Goal: Task Accomplishment & Management: Complete application form

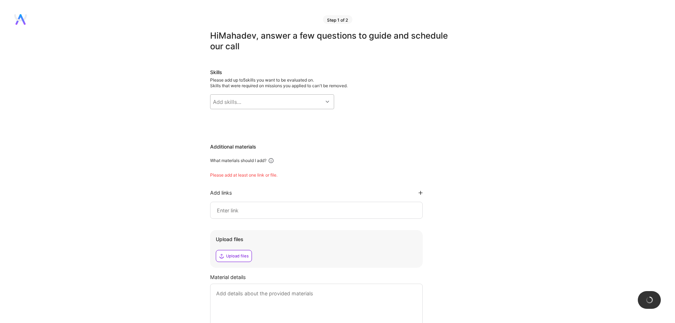
click at [299, 95] on div "Add skills..." at bounding box center [266, 102] width 112 height 14
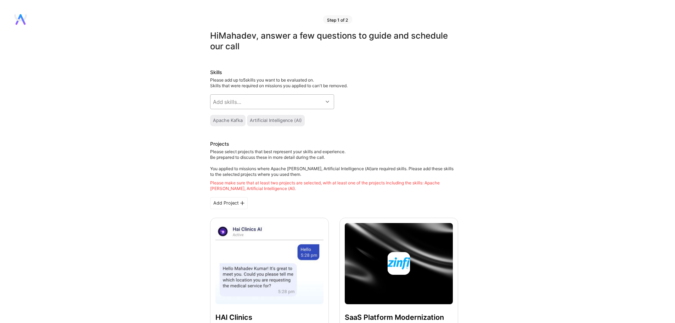
click at [332, 95] on div at bounding box center [328, 102] width 11 height 14
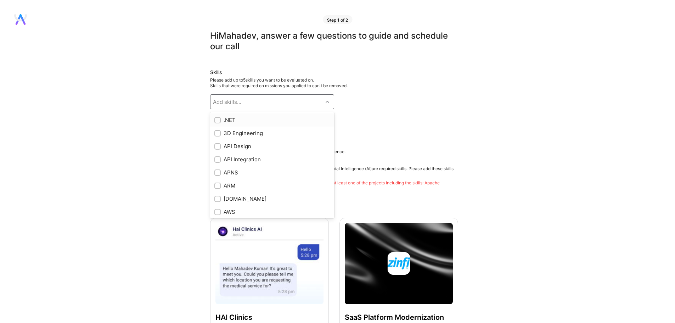
click at [215, 121] on div at bounding box center [217, 120] width 6 height 6
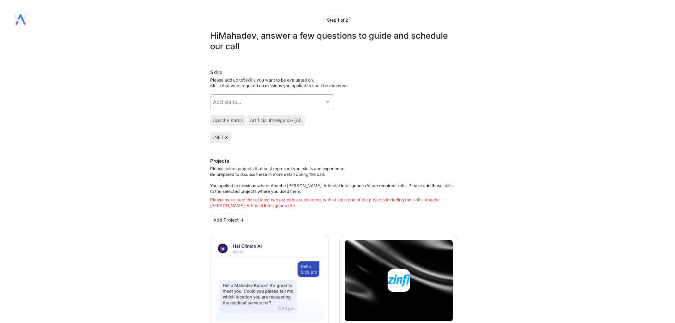
click at [250, 104] on div "Add skills..." at bounding box center [266, 102] width 112 height 14
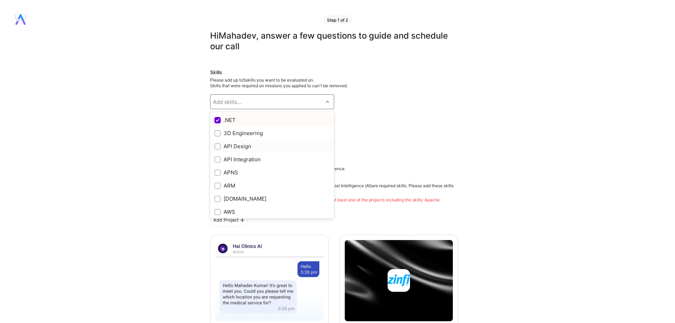
click at [216, 147] on input "checkbox" at bounding box center [218, 146] width 5 height 5
checkbox input "true"
click at [216, 157] on input "checkbox" at bounding box center [218, 159] width 5 height 5
checkbox input "true"
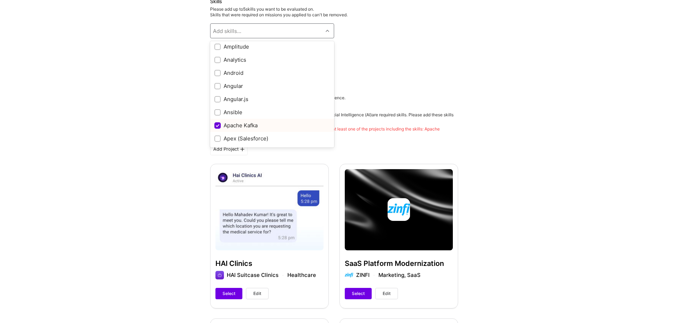
scroll to position [319, 0]
click at [429, 50] on div "Apache [PERSON_NAME] Artificial Intelligence (AI)" at bounding box center [334, 49] width 248 height 11
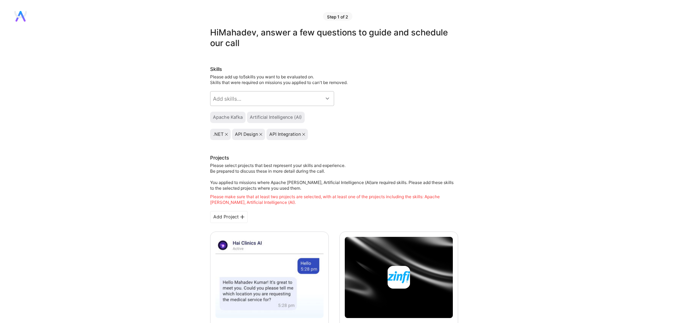
scroll to position [0, 0]
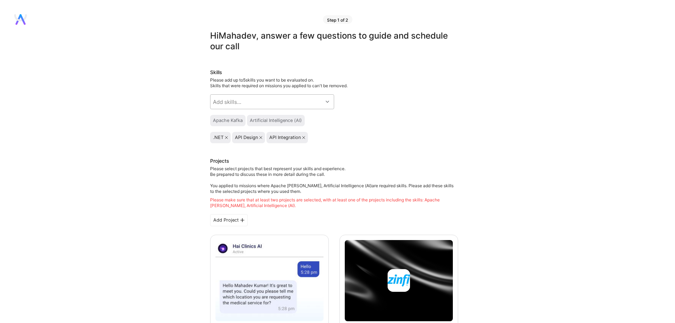
click at [320, 99] on div "Add skills..." at bounding box center [266, 102] width 112 height 14
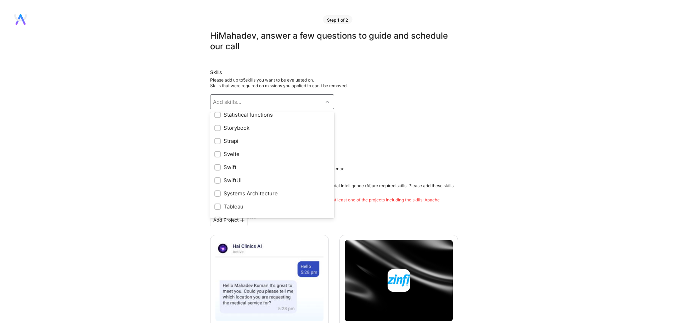
scroll to position [3942, 0]
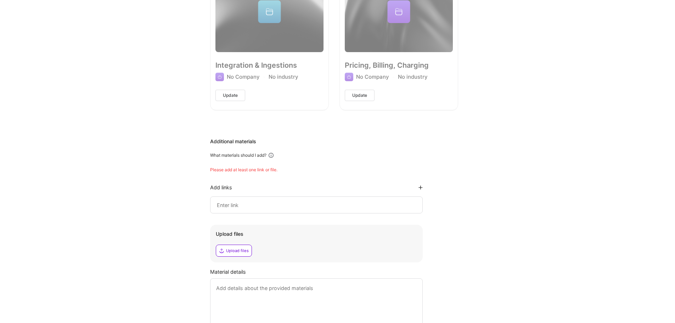
scroll to position [779, 0]
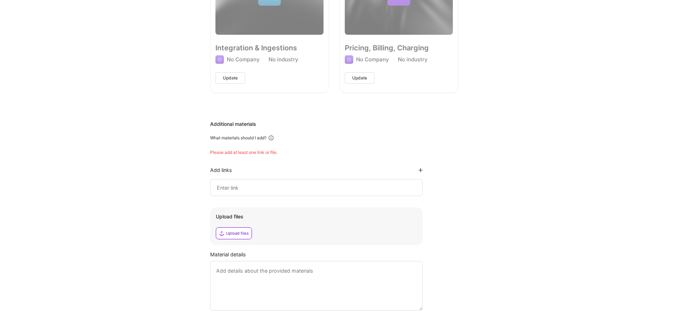
click at [281, 187] on input at bounding box center [316, 187] width 201 height 9
click at [412, 181] on div at bounding box center [316, 187] width 213 height 17
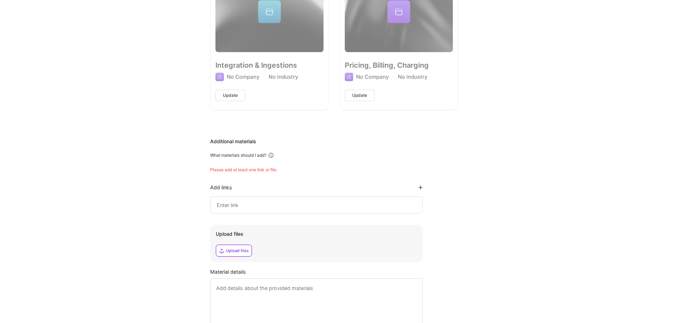
scroll to position [757, 0]
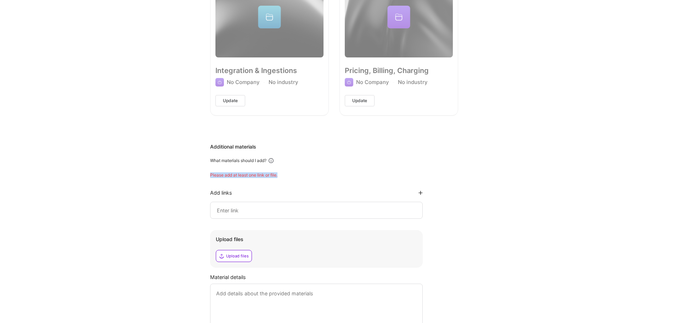
drag, startPoint x: 207, startPoint y: 174, endPoint x: 310, endPoint y: 173, distance: 103.5
click at [314, 174] on div "Please add at least one link or file." at bounding box center [334, 175] width 248 height 6
click at [285, 212] on input at bounding box center [316, 210] width 201 height 9
paste input "[URL][DOMAIN_NAME]"
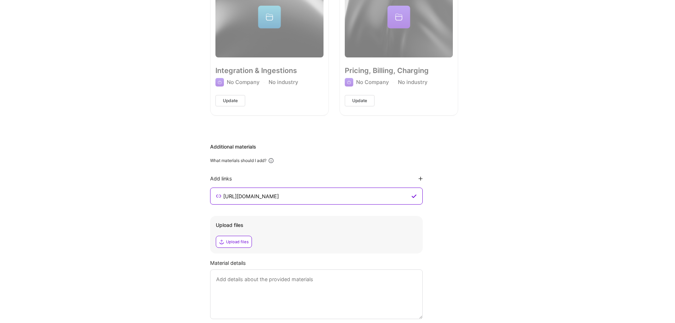
scroll to position [813, 0]
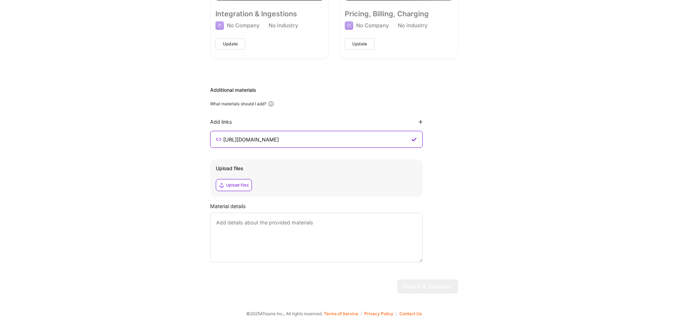
type input "[URL][DOMAIN_NAME]"
click at [266, 224] on textarea at bounding box center [316, 238] width 213 height 50
type textarea "T"
click at [345, 243] on textarea "HAI clinics is a suitcase based doorstep medical consultation provider." at bounding box center [316, 238] width 213 height 50
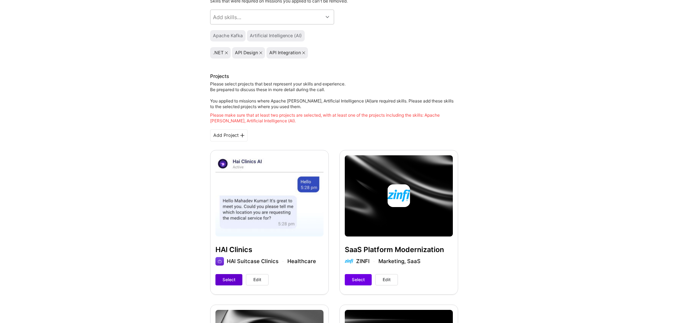
scroll to position [106, 0]
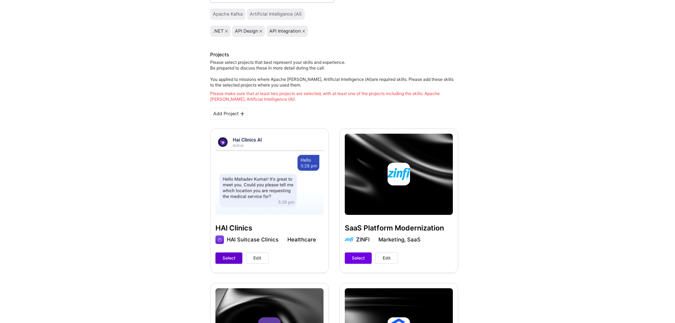
type textarea "HAI clinics is a suitcase based doorstep medical consultation provider."
click at [233, 253] on button "Select" at bounding box center [228, 257] width 27 height 11
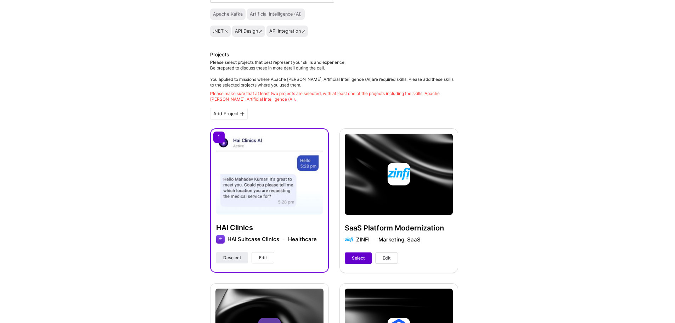
click at [363, 257] on span "Select" at bounding box center [358, 258] width 13 height 6
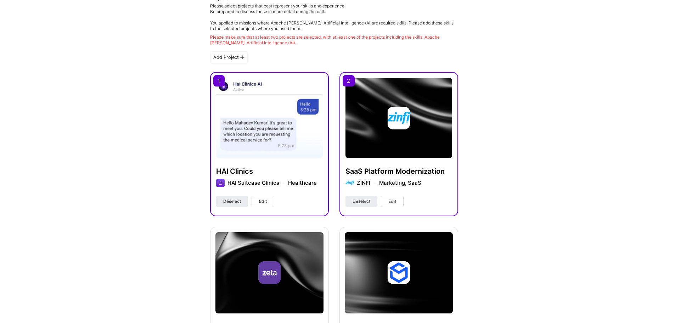
scroll to position [248, 0]
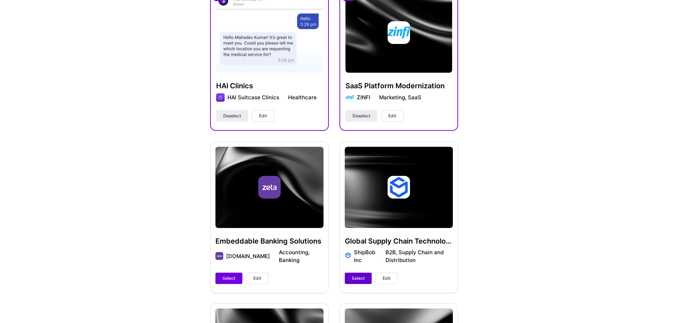
click at [366, 274] on button "Select" at bounding box center [358, 277] width 27 height 11
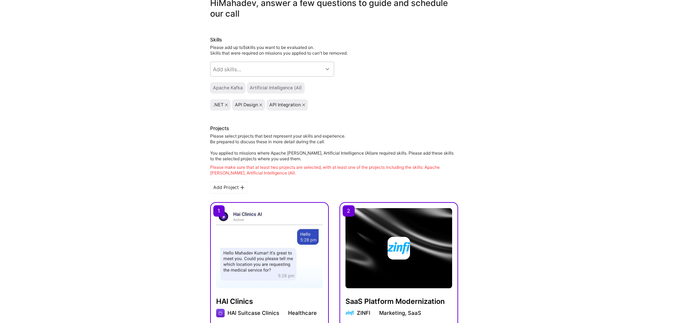
scroll to position [0, 0]
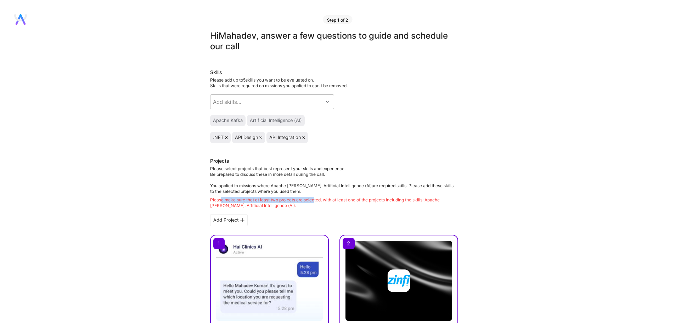
drag, startPoint x: 220, startPoint y: 201, endPoint x: 323, endPoint y: 201, distance: 103.1
click at [319, 201] on div "Please make sure that at least two projects are selected, with at least one of …" at bounding box center [334, 202] width 248 height 11
drag, startPoint x: 390, startPoint y: 197, endPoint x: 474, endPoint y: 197, distance: 84.3
drag, startPoint x: 267, startPoint y: 204, endPoint x: 164, endPoint y: 196, distance: 103.7
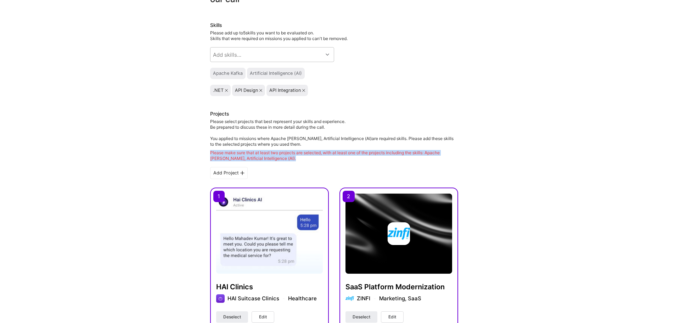
scroll to position [71, 0]
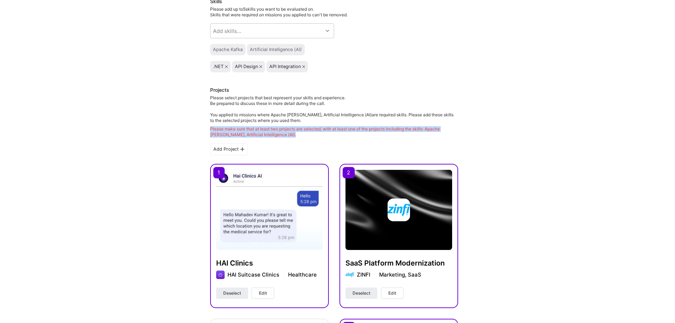
click at [292, 128] on div "Please make sure that at least two projects are selected, with at least one of …" at bounding box center [334, 131] width 248 height 11
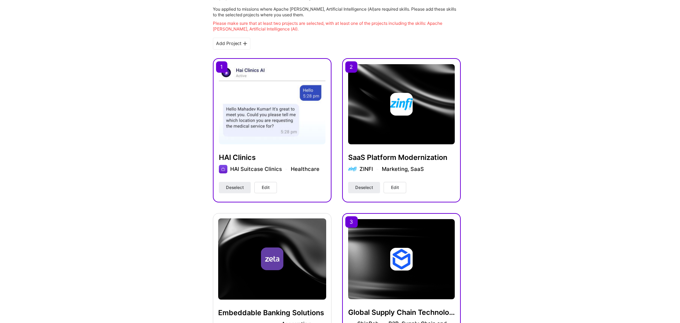
scroll to position [177, 0]
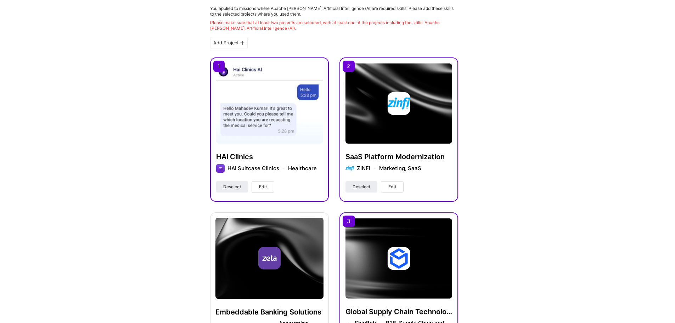
click at [268, 186] on button "Edit" at bounding box center [263, 186] width 23 height 11
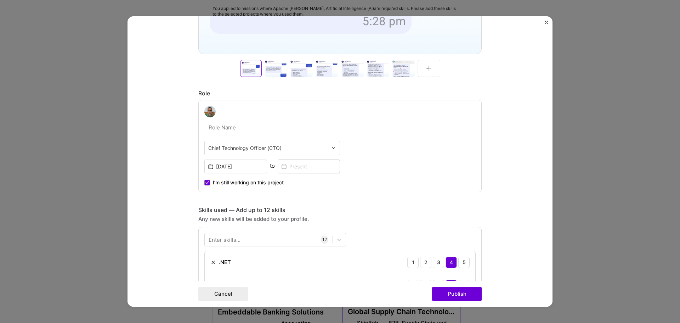
scroll to position [283, 0]
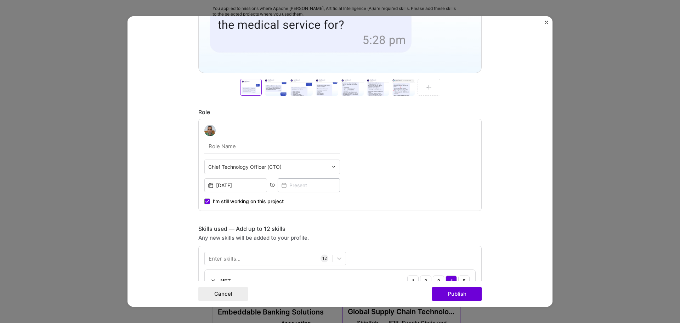
click at [545, 22] on img "Close" at bounding box center [547, 23] width 4 height 4
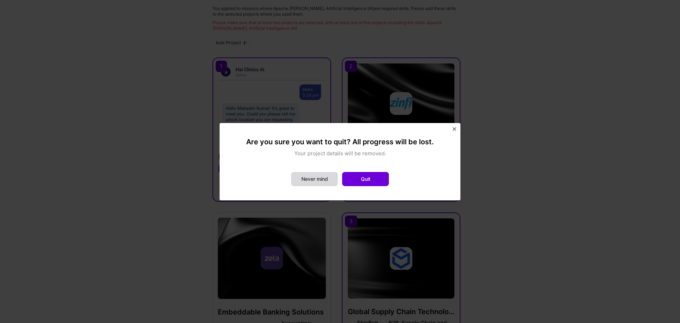
click at [335, 178] on button "Never mind" at bounding box center [314, 179] width 47 height 14
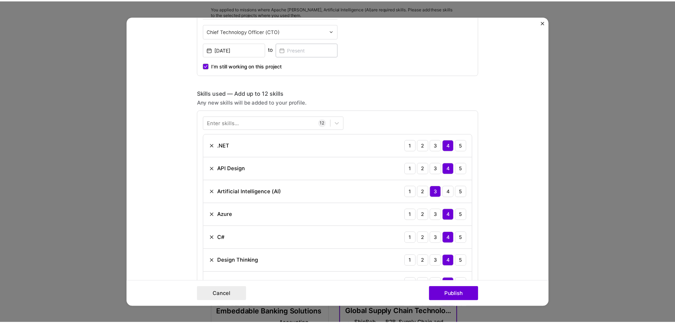
scroll to position [496, 0]
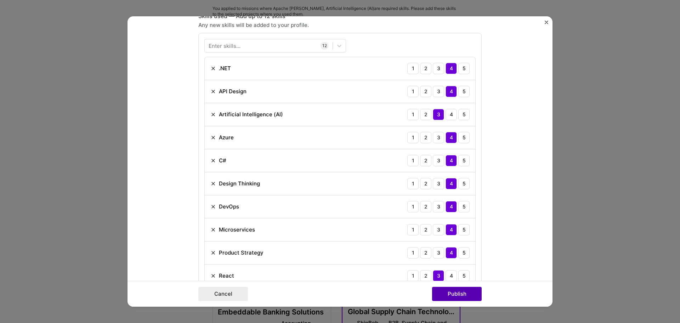
click at [464, 300] on button "Publish" at bounding box center [457, 294] width 50 height 14
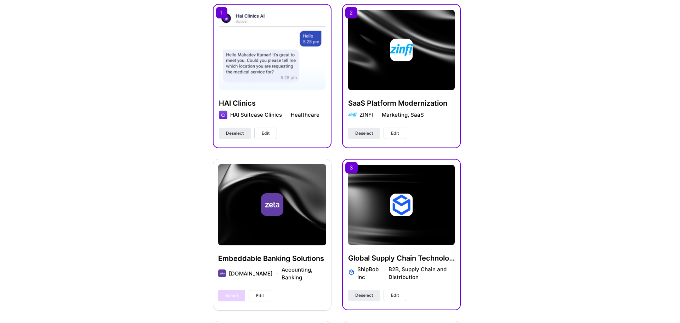
scroll to position [319, 0]
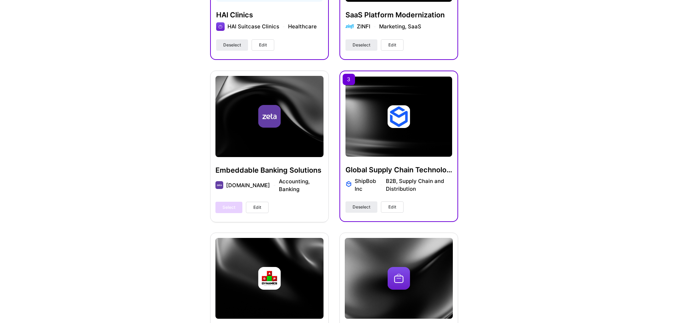
click at [378, 207] on div "Deselect Edit" at bounding box center [374, 206] width 58 height 11
click at [392, 206] on span "Edit" at bounding box center [392, 207] width 8 height 6
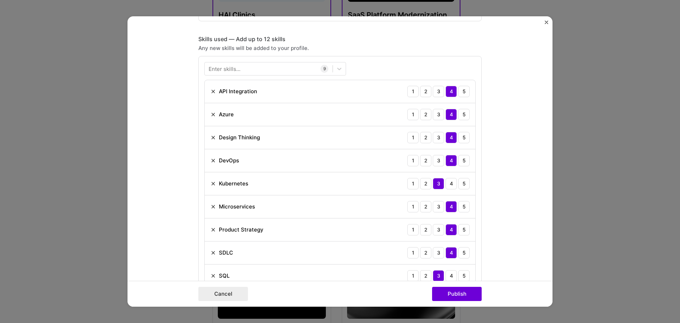
scroll to position [282, 0]
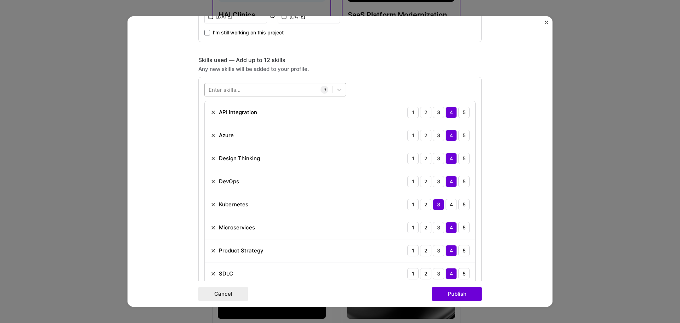
click at [286, 85] on div at bounding box center [269, 90] width 128 height 12
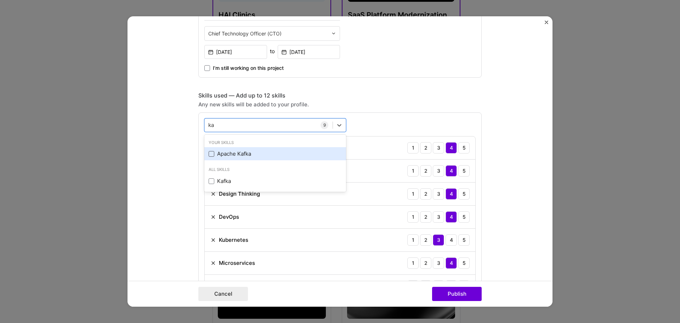
click at [209, 151] on span at bounding box center [212, 154] width 6 height 6
click at [0, 0] on input "checkbox" at bounding box center [0, 0] width 0 height 0
type input "ka"
click at [455, 293] on button "Publish" at bounding box center [457, 294] width 50 height 14
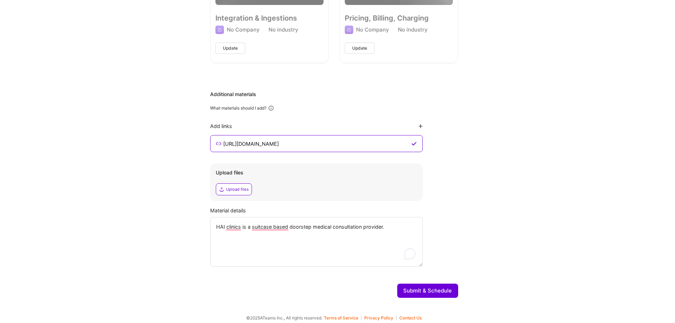
scroll to position [800, 0]
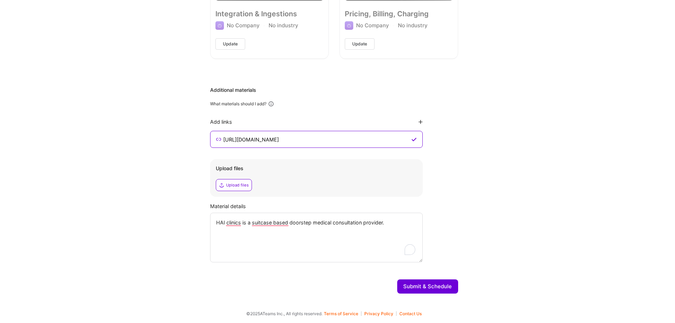
click at [400, 223] on textarea "HAI clinics is a suitcase based doorstep medical consultation provider." at bounding box center [316, 238] width 213 height 50
click at [420, 286] on button "Submit & Schedule" at bounding box center [427, 286] width 61 height 14
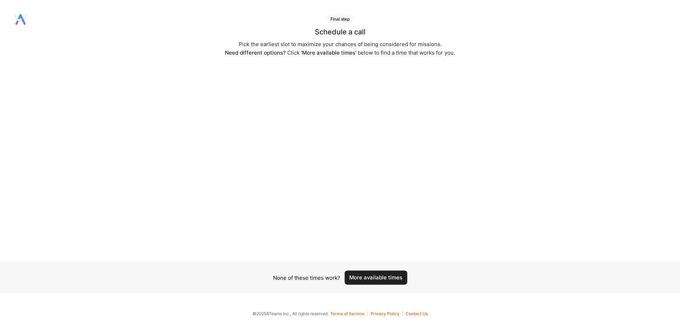
click at [368, 277] on button "More available times" at bounding box center [376, 277] width 63 height 14
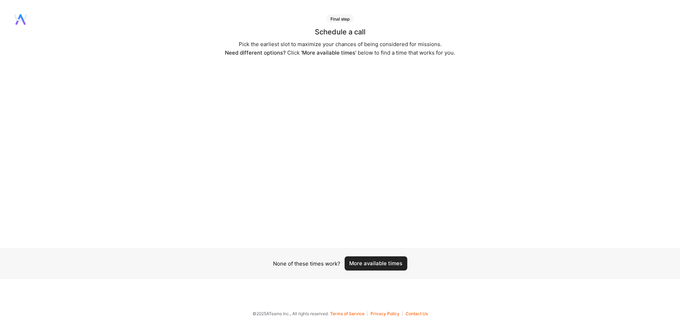
click at [383, 266] on button "More available times" at bounding box center [376, 263] width 63 height 14
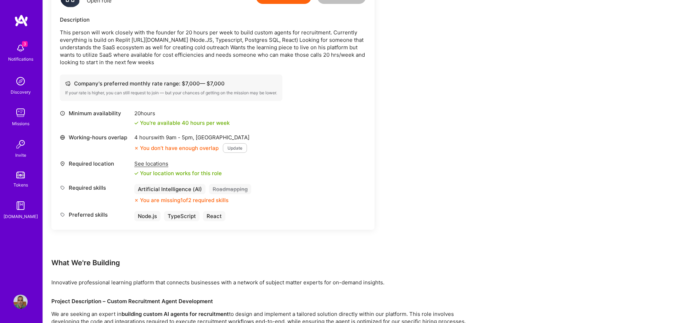
scroll to position [213, 0]
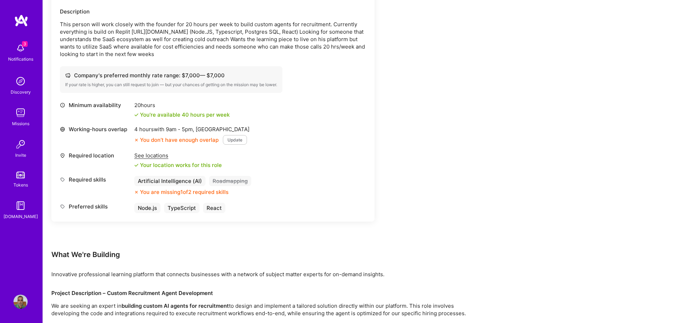
click at [233, 141] on button "Update" at bounding box center [235, 140] width 24 height 10
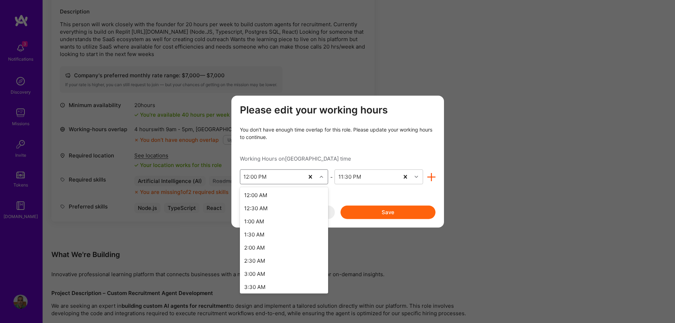
scroll to position [227, 0]
click at [320, 177] on icon "modal" at bounding box center [322, 177] width 4 height 4
click at [357, 229] on div "Please edit your working hours You don’t have enough time overlap for this role…" at bounding box center [337, 161] width 675 height 323
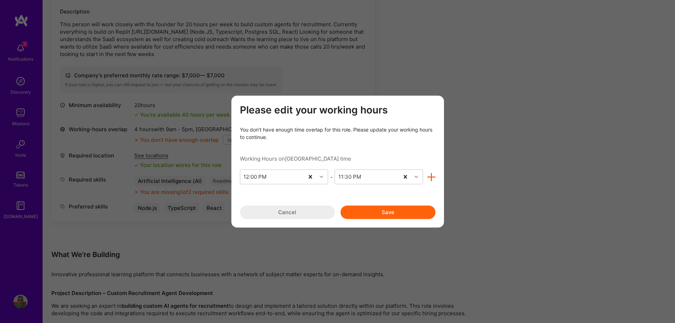
click at [297, 212] on button "Cancel" at bounding box center [287, 211] width 95 height 13
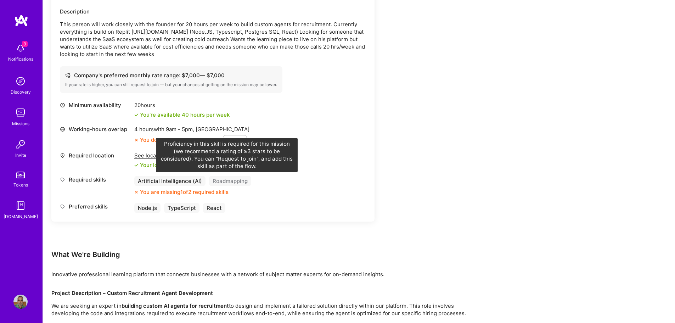
click at [236, 183] on div "Roadmapping" at bounding box center [230, 181] width 42 height 10
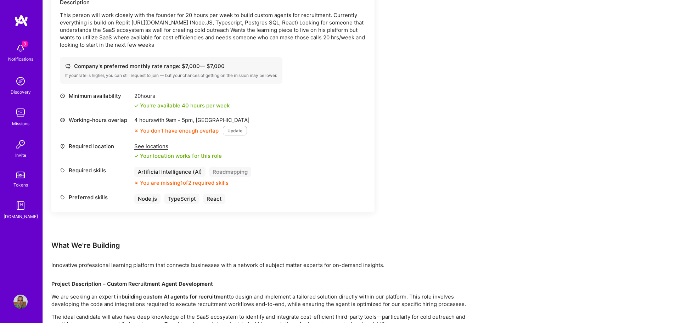
scroll to position [177, 0]
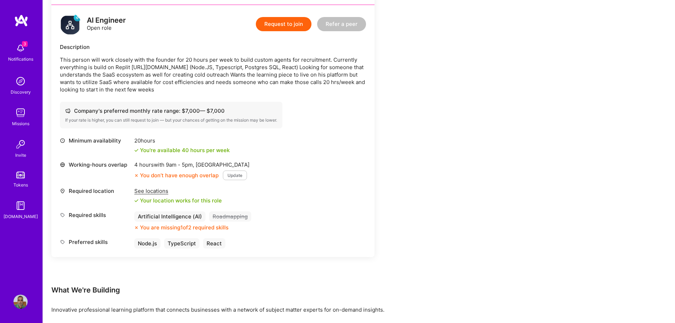
click at [239, 174] on button "Update" at bounding box center [235, 175] width 24 height 10
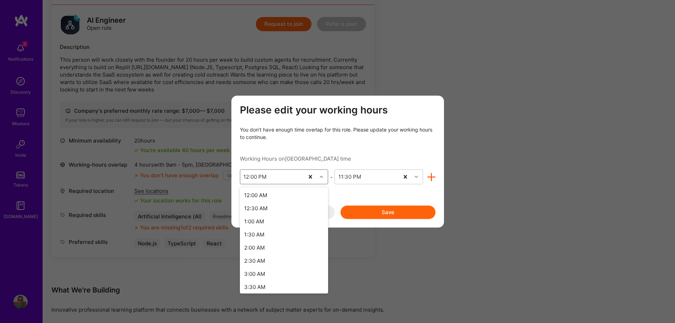
click at [321, 178] on icon "modal" at bounding box center [322, 177] width 4 height 4
click at [259, 258] on div "1:00 PM" at bounding box center [284, 256] width 89 height 13
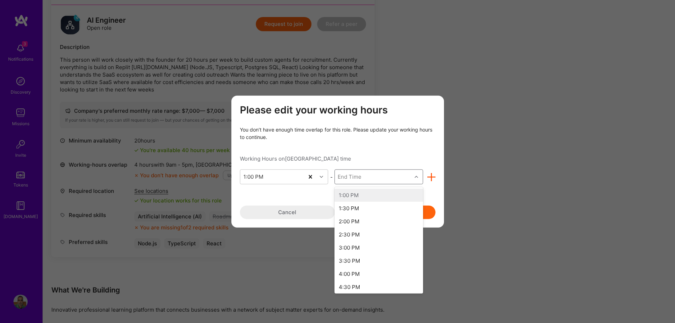
click at [419, 180] on div "modal" at bounding box center [417, 176] width 11 height 9
drag, startPoint x: 363, startPoint y: 286, endPoint x: 416, endPoint y: 281, distance: 53.1
click at [408, 281] on div "12:00 PM" at bounding box center [378, 285] width 89 height 13
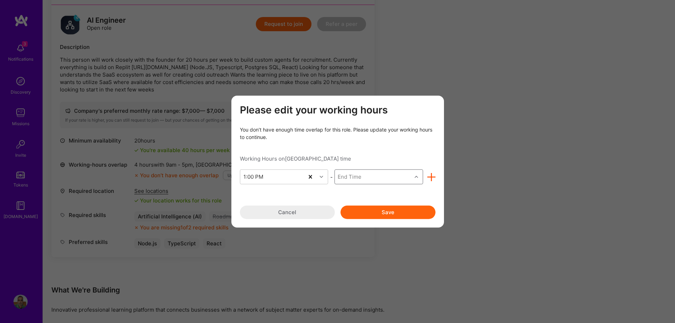
click at [416, 176] on icon "modal" at bounding box center [417, 177] width 4 height 4
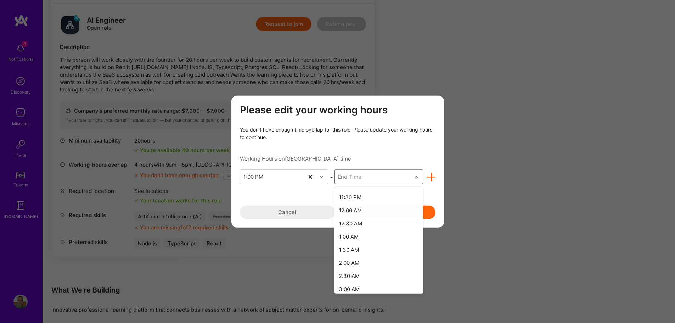
scroll to position [319, 0]
click at [361, 191] on div "1:00 AM" at bounding box center [378, 190] width 89 height 13
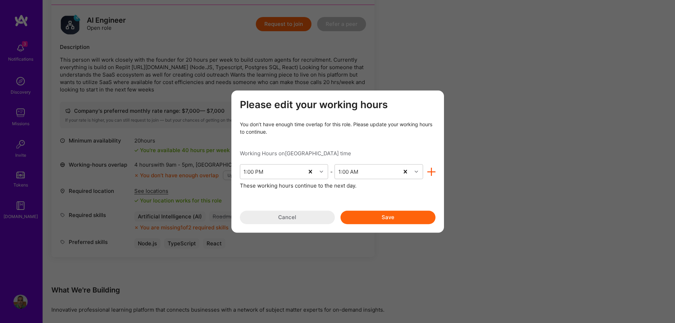
click at [413, 215] on button "Save" at bounding box center [387, 216] width 95 height 13
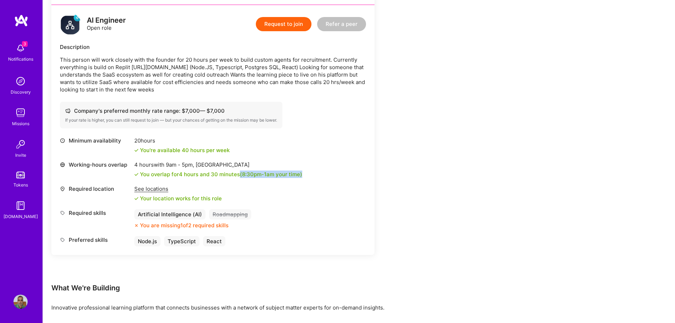
drag, startPoint x: 240, startPoint y: 175, endPoint x: 315, endPoint y: 175, distance: 74.8
click at [312, 175] on div "Working-hours overlap 4 hours with 9am - 5pm , Denver You overlap for 4 hours a…" at bounding box center [213, 169] width 306 height 17
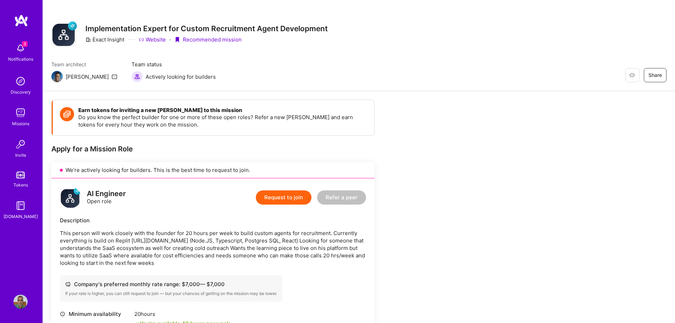
scroll to position [0, 0]
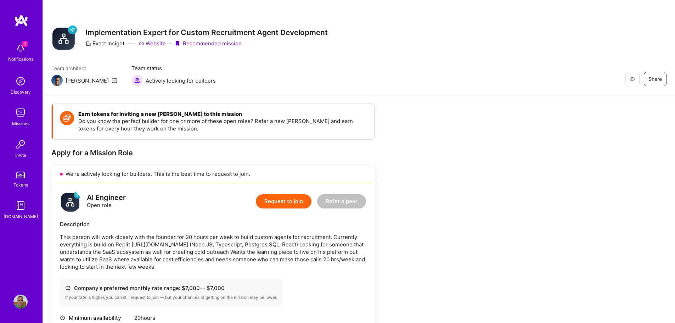
click at [287, 197] on button "Request to join" at bounding box center [284, 201] width 56 height 14
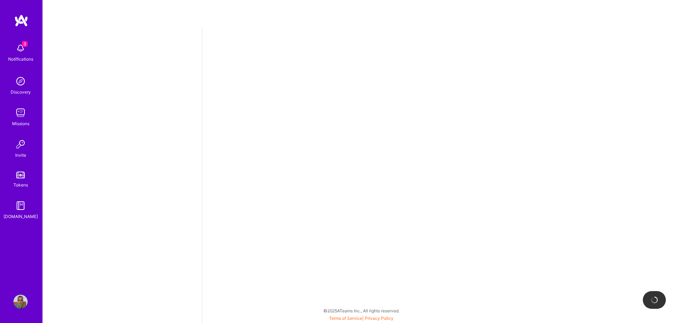
select select "IN"
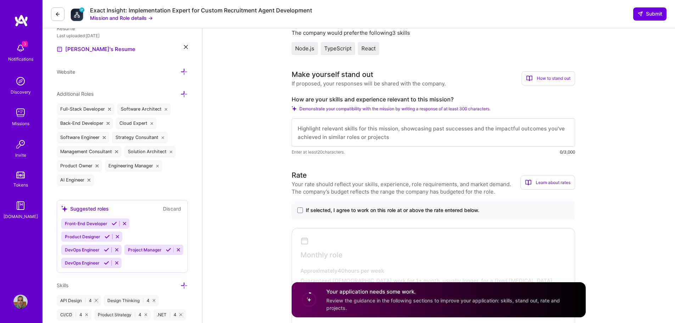
scroll to position [213, 0]
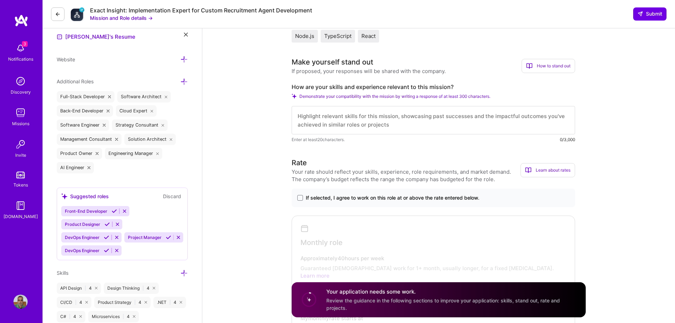
click at [294, 196] on div "If selected, I agree to work on this role at or above the rate entered below." at bounding box center [433, 197] width 283 height 18
click at [298, 197] on span at bounding box center [300, 198] width 6 height 6
click at [0, 0] on input "If selected, I agree to work on this role at or above the rate entered below." at bounding box center [0, 0] width 0 height 0
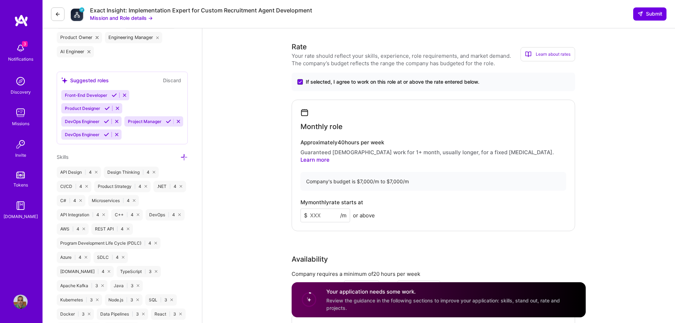
scroll to position [354, 0]
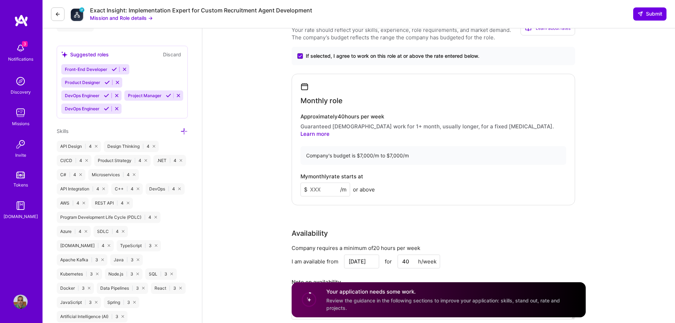
click at [316, 185] on input at bounding box center [325, 189] width 50 height 14
drag, startPoint x: 317, startPoint y: 151, endPoint x: 452, endPoint y: 148, distance: 135.0
click at [447, 148] on div "Company's budget is $7,000/m to $7,000/m" at bounding box center [433, 155] width 266 height 19
click at [318, 185] on input at bounding box center [325, 189] width 50 height 14
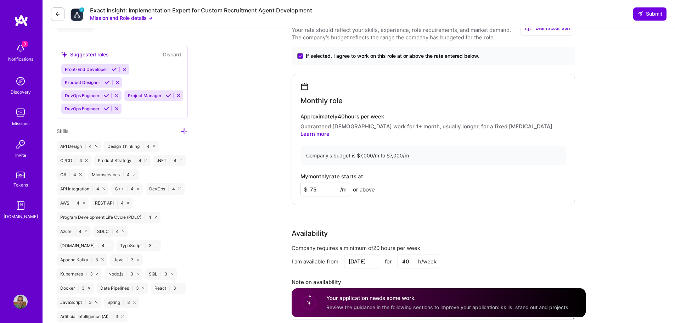
click at [433, 181] on div "My monthly rate starts at $ 75 /m or above" at bounding box center [433, 184] width 266 height 23
click at [310, 182] on input "75" at bounding box center [325, 189] width 50 height 14
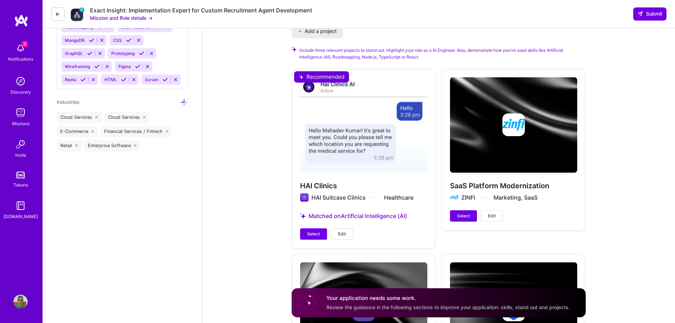
scroll to position [815, 0]
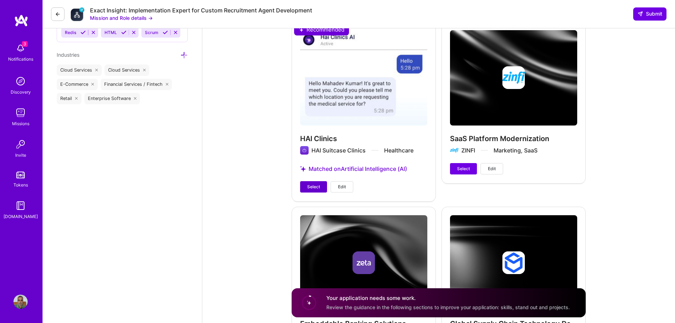
type input "7000"
click at [315, 184] on span "Select" at bounding box center [313, 187] width 13 height 6
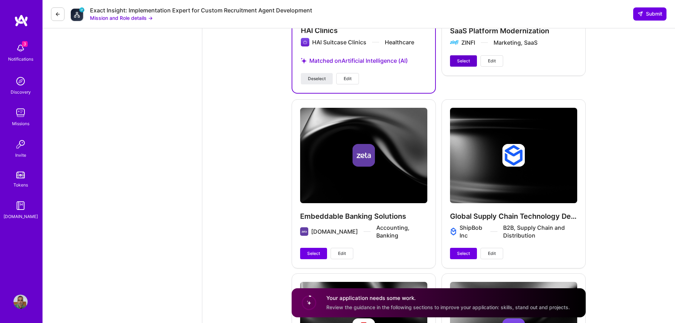
scroll to position [886, 0]
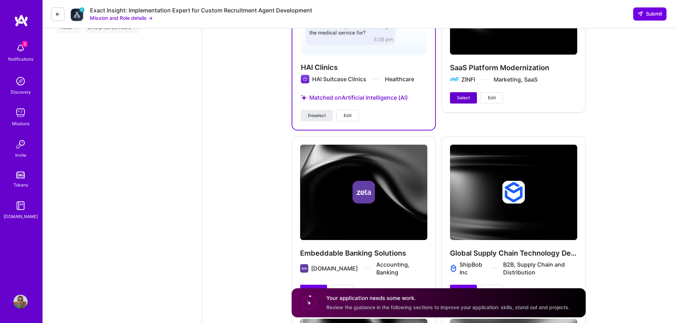
click at [467, 95] on span "Select" at bounding box center [463, 98] width 13 height 6
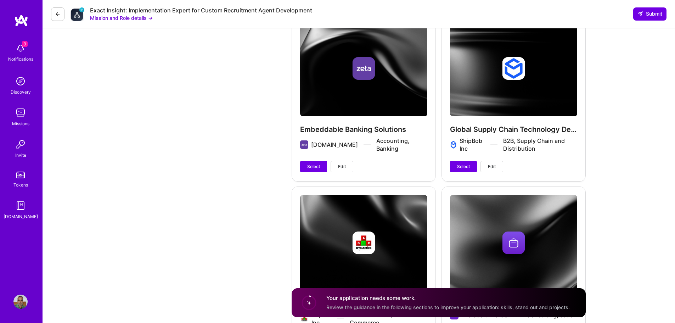
scroll to position [1027, 0]
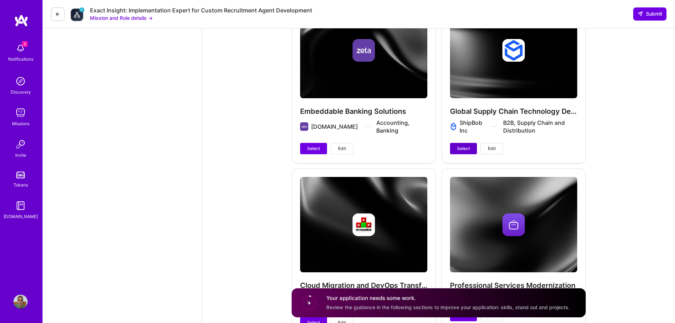
click at [469, 143] on button "Select" at bounding box center [463, 148] width 27 height 11
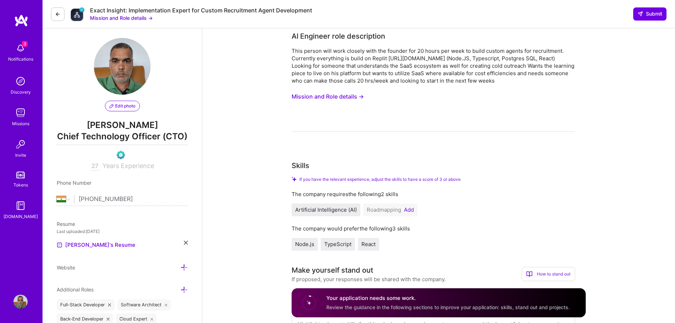
scroll to position [0, 0]
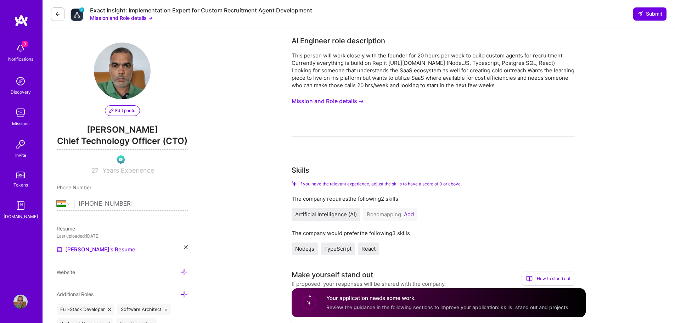
click at [411, 214] on button "Add" at bounding box center [409, 215] width 10 height 6
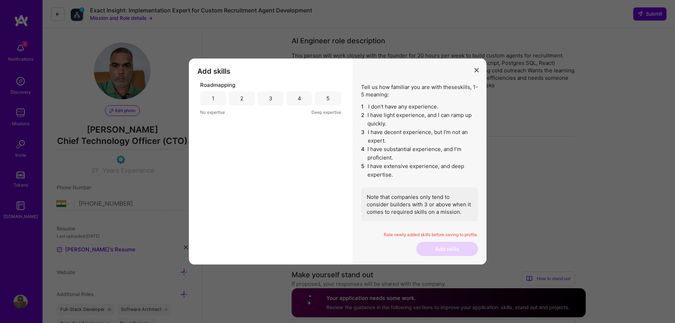
click at [298, 100] on div "4" at bounding box center [300, 98] width 4 height 7
click at [456, 253] on button "Add skills" at bounding box center [447, 249] width 62 height 14
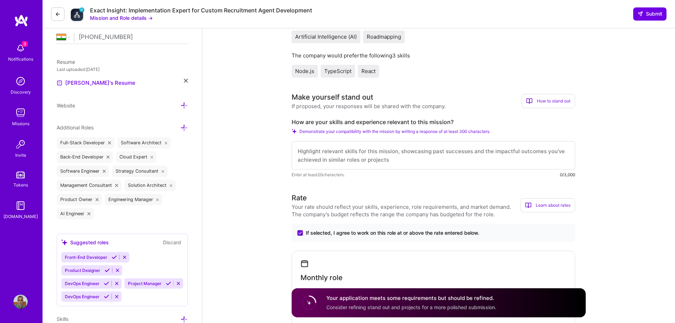
scroll to position [177, 0]
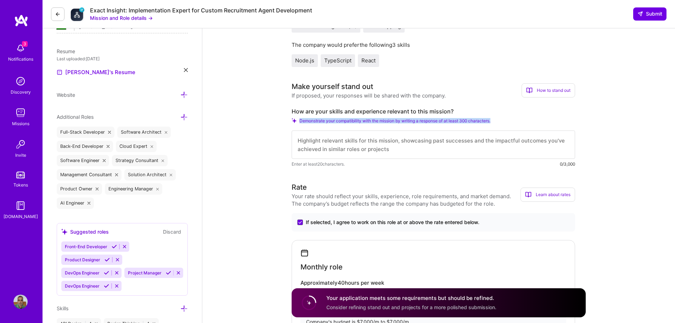
drag, startPoint x: 301, startPoint y: 119, endPoint x: 546, endPoint y: 119, distance: 244.8
click at [545, 119] on div "Demonstrate your compatibility with the mission by writing a response of at lea…" at bounding box center [433, 120] width 283 height 5
click at [357, 126] on div "How are your skills and experience relevant to this mission? Demonstrate your c…" at bounding box center [433, 138] width 283 height 60
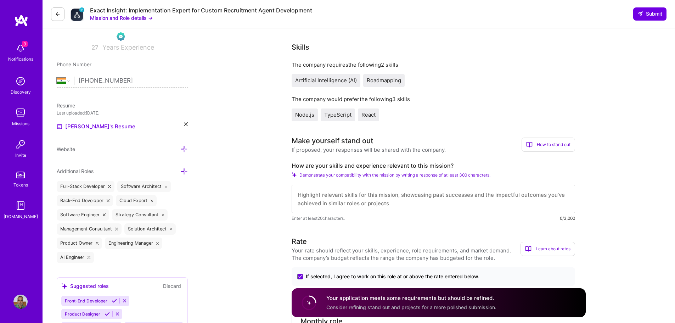
scroll to position [88, 0]
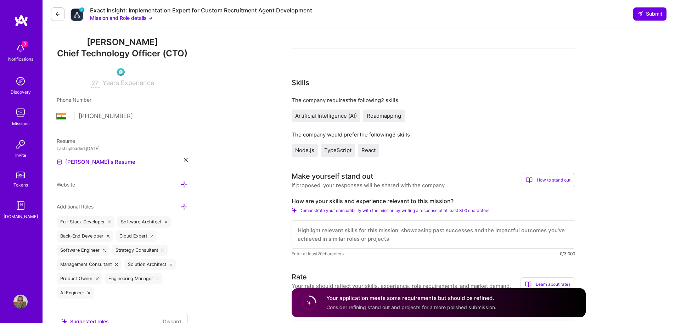
click at [343, 233] on textarea at bounding box center [433, 234] width 283 height 28
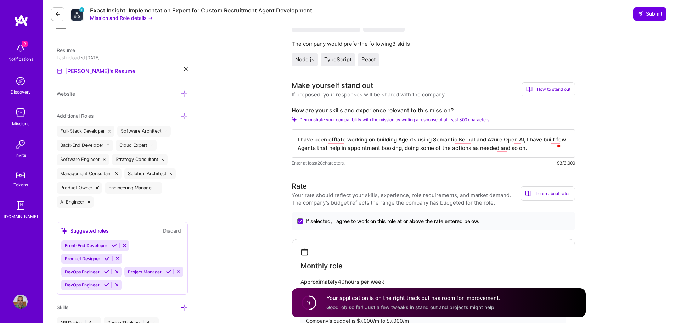
scroll to position [194, 0]
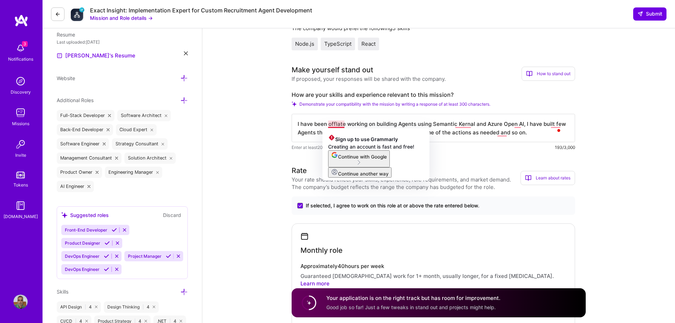
drag, startPoint x: 336, startPoint y: 124, endPoint x: 371, endPoint y: 114, distance: 36.8
click at [336, 124] on textarea "I have been offlate working on building Agents using Semantic Kernal and Azure …" at bounding box center [433, 128] width 283 height 28
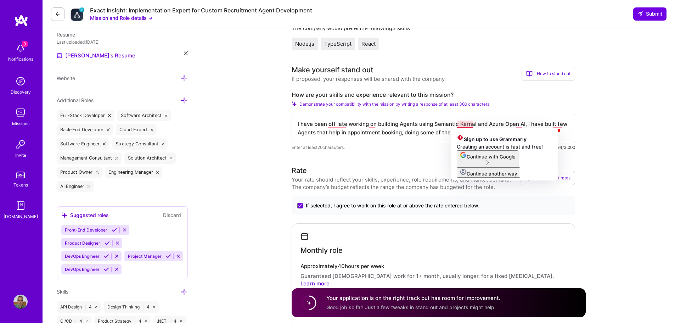
click at [469, 124] on textarea "I have been off late working on building Agents using Semantic Kernal and Azure…" at bounding box center [433, 128] width 283 height 28
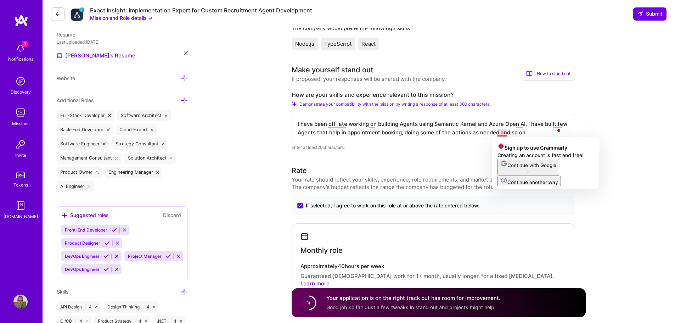
click at [534, 133] on textarea "I have been off late working on building Agents using Semantic Kernel and Azure…" at bounding box center [433, 128] width 283 height 28
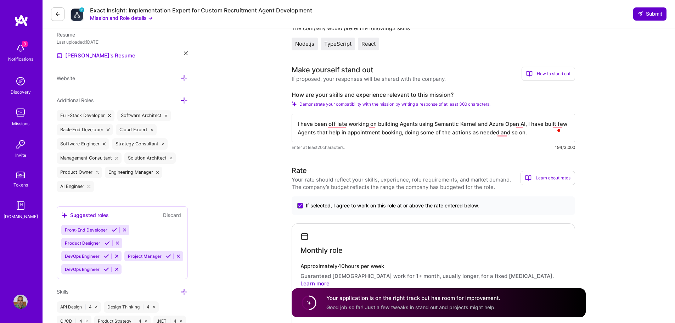
type textarea "I have been off late working on building Agents using Semantic Kernel and Azure…"
click at [652, 15] on span "Submit" at bounding box center [649, 13] width 25 height 7
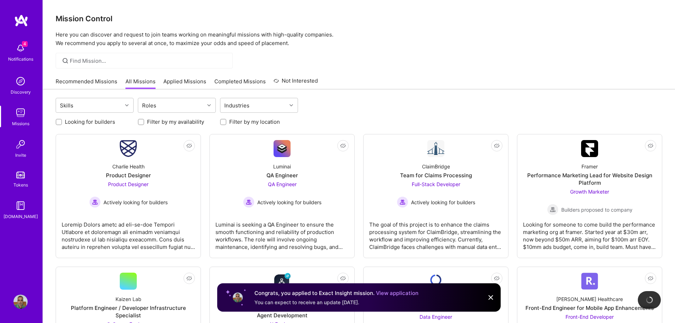
click at [490, 297] on img at bounding box center [490, 297] width 9 height 9
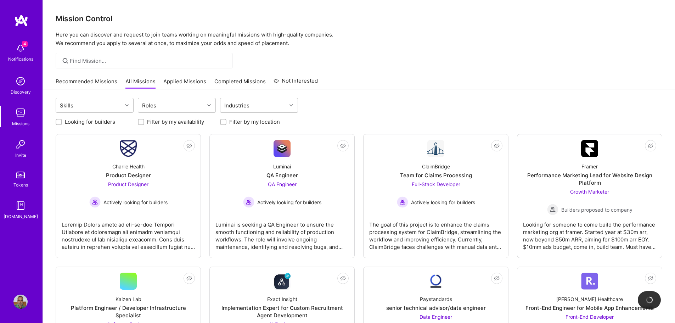
click at [241, 121] on label "Filter by my location" at bounding box center [254, 121] width 51 height 7
click at [226, 121] on input "Filter by my location" at bounding box center [223, 122] width 5 height 5
checkbox input "true"
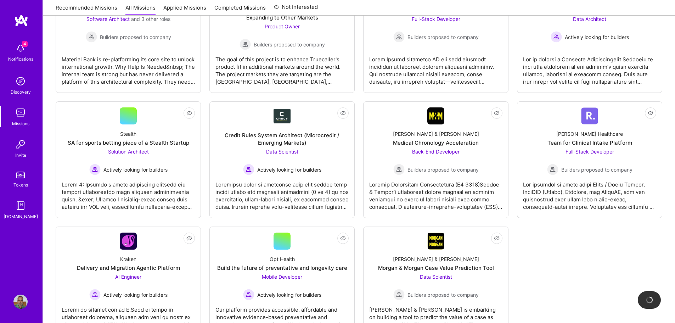
scroll to position [732, 0]
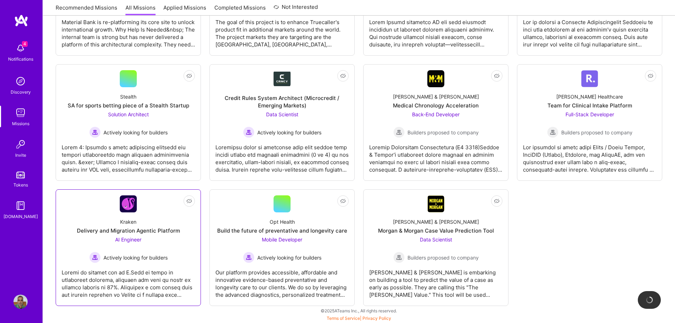
click at [131, 229] on div "Delivery and Migration Agentic Platform" at bounding box center [128, 230] width 103 height 7
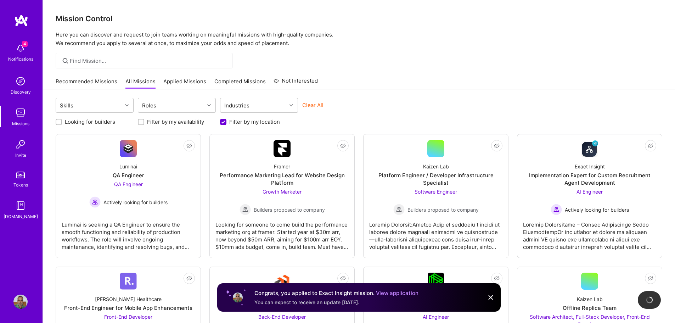
scroll to position [732, 0]
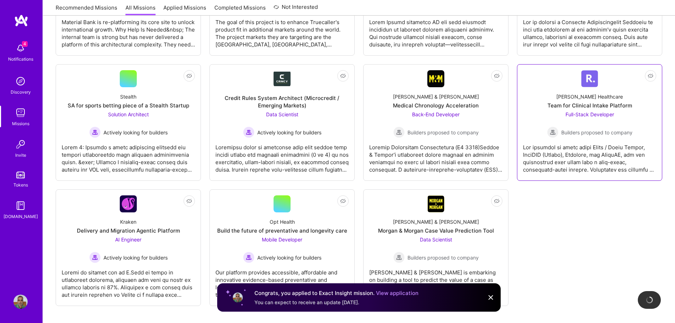
click at [623, 109] on div "Team for Clinical Intake Platform" at bounding box center [589, 105] width 85 height 7
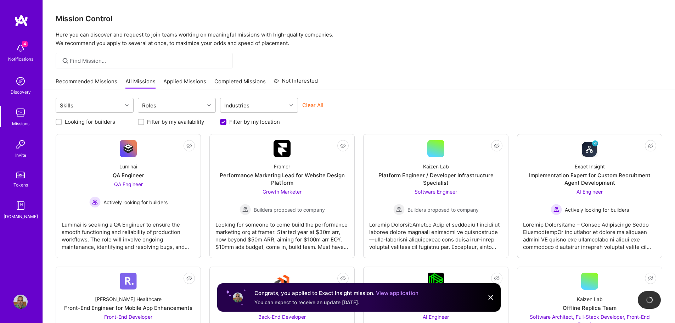
scroll to position [732, 0]
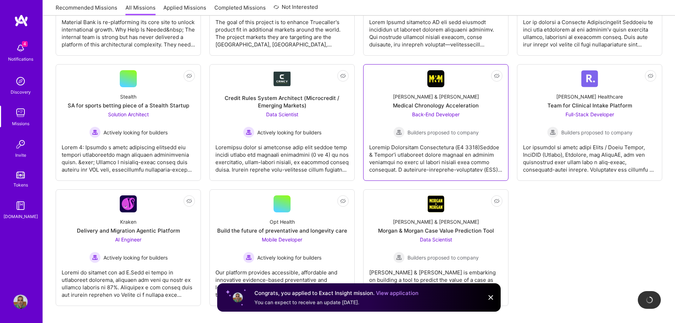
click at [468, 129] on span "Builders proposed to company" at bounding box center [442, 132] width 71 height 7
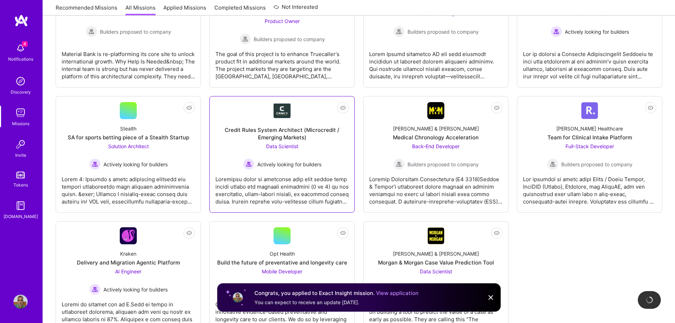
scroll to position [661, 0]
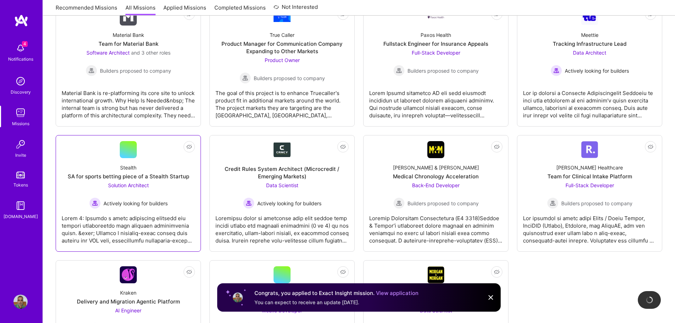
click at [175, 184] on div "Stealth SA for sports betting piece of a Stealth Startup Solution Architect Act…" at bounding box center [128, 183] width 133 height 51
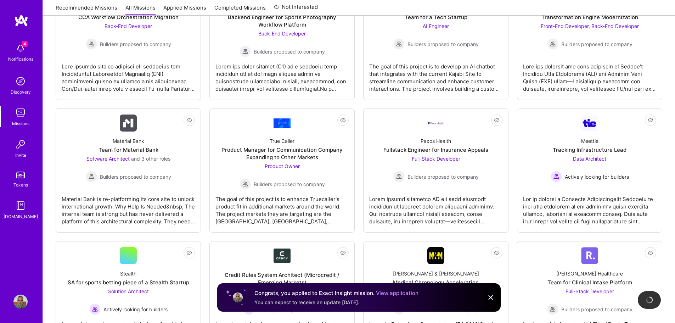
scroll to position [555, 0]
click at [597, 181] on div "Actively looking for builders" at bounding box center [590, 176] width 78 height 11
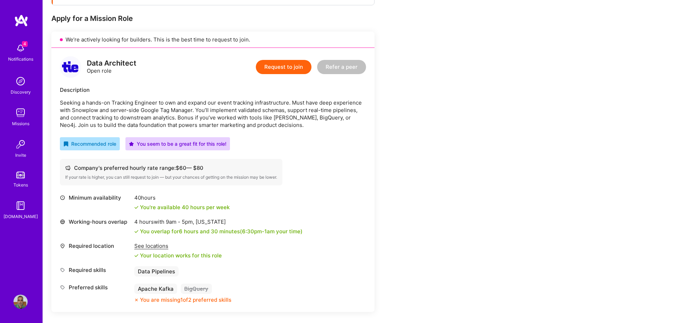
scroll to position [177, 0]
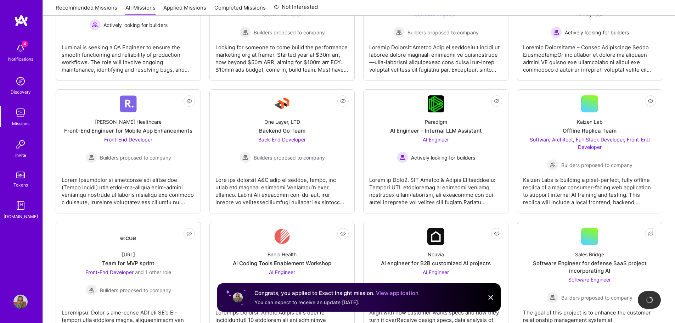
scroll to position [555, 0]
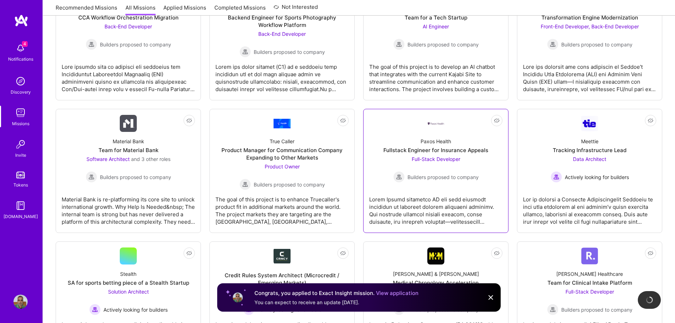
click at [466, 191] on div at bounding box center [435, 207] width 133 height 35
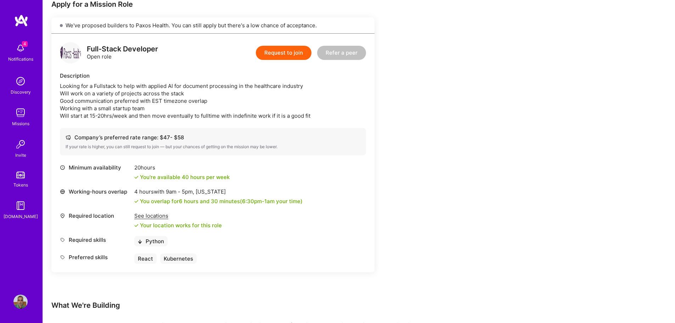
scroll to position [146, 0]
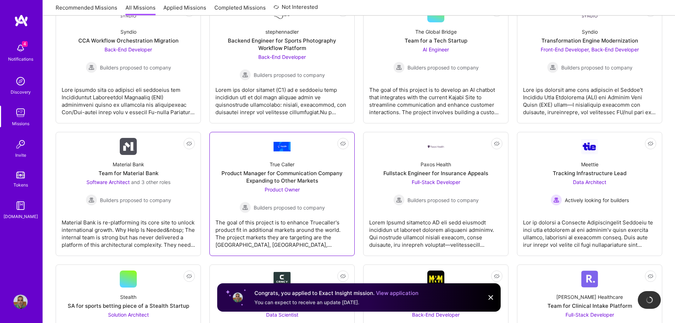
scroll to position [520, 0]
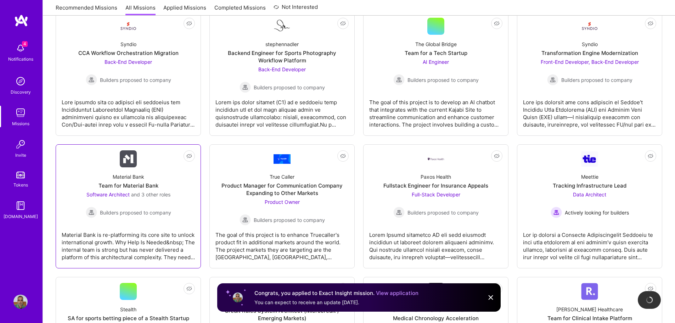
click at [178, 195] on div "Material Bank Team for Material Bank Software Architect and 3 other roles Build…" at bounding box center [128, 192] width 133 height 51
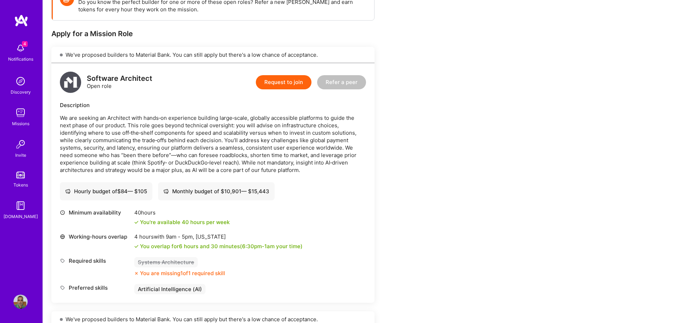
scroll to position [101, 0]
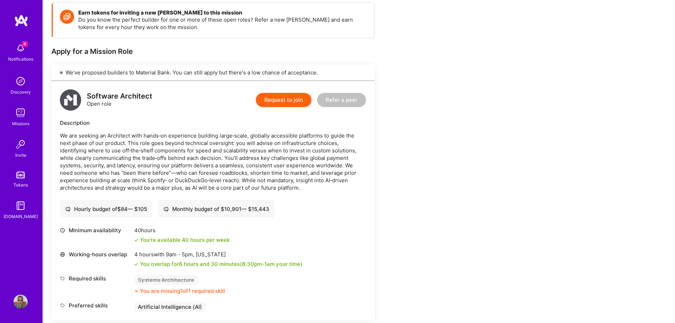
click at [269, 97] on button "Request to join" at bounding box center [284, 100] width 56 height 14
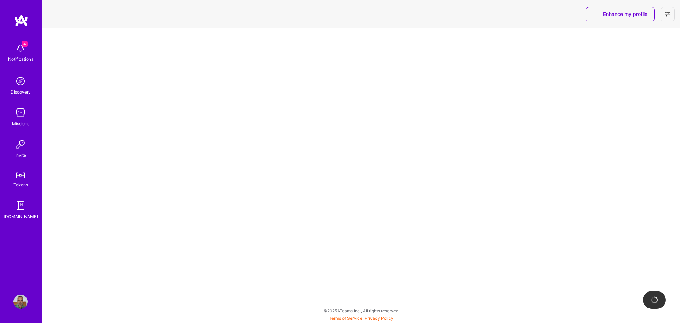
select select "IN"
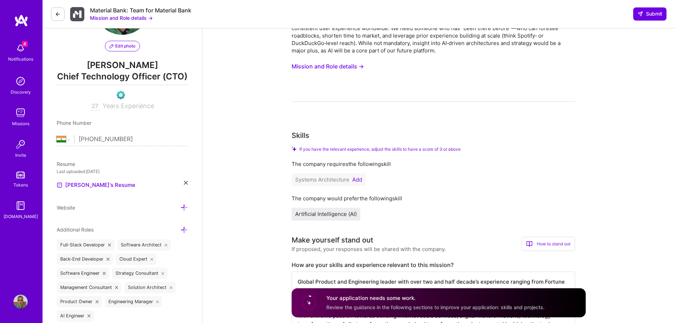
scroll to position [71, 0]
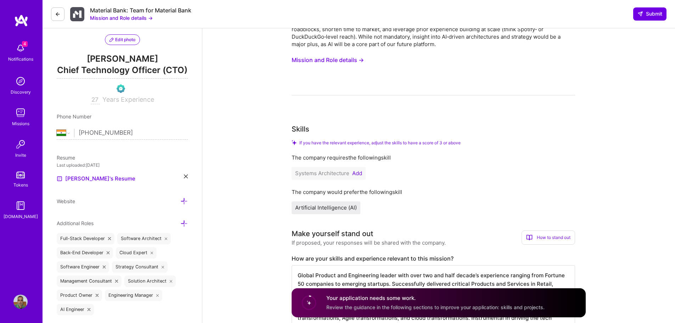
click at [359, 174] on button "Add" at bounding box center [357, 173] width 10 height 6
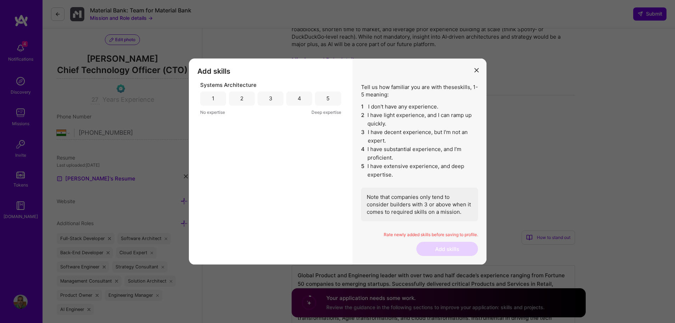
click at [299, 99] on div "4" at bounding box center [300, 98] width 4 height 7
click at [458, 247] on button "Add skills" at bounding box center [447, 249] width 62 height 14
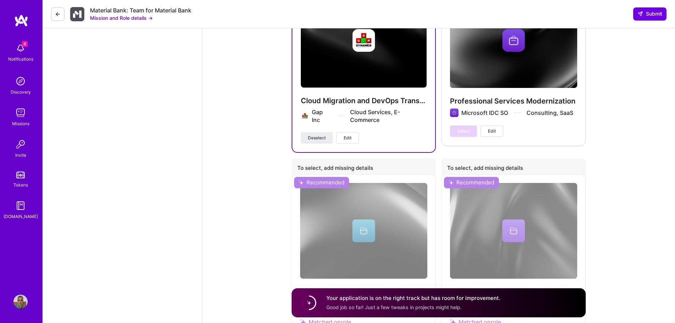
scroll to position [1342, 0]
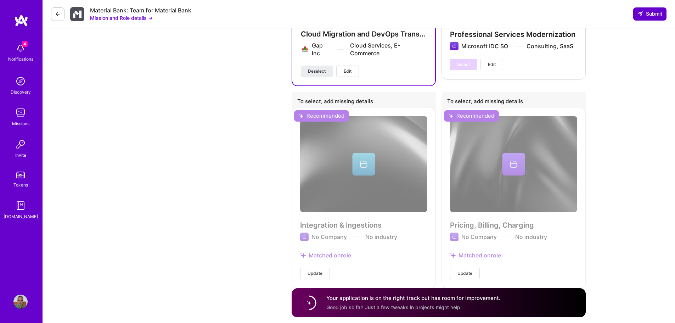
click at [650, 14] on span "Submit" at bounding box center [649, 13] width 25 height 7
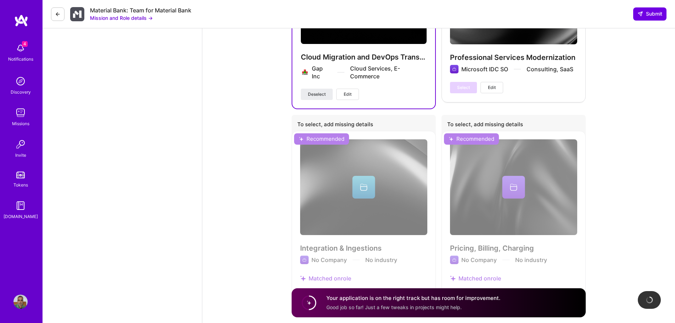
scroll to position [1307, 0]
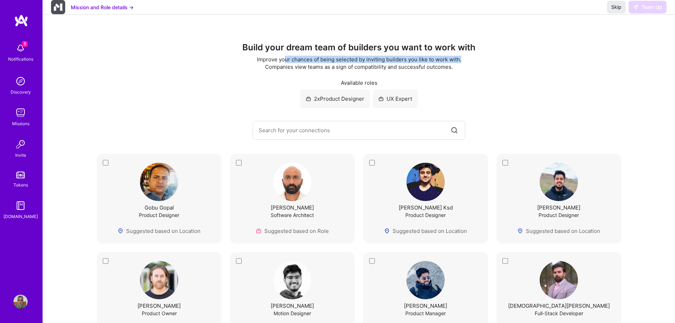
drag, startPoint x: 292, startPoint y: 56, endPoint x: 476, endPoint y: 63, distance: 183.6
click at [476, 61] on div "Build your dream team of builders you want to work with Improve your chances of…" at bounding box center [359, 91] width 604 height 97
click at [469, 67] on div "Build your dream team of builders you want to work with Improve your chances of…" at bounding box center [359, 91] width 604 height 97
drag, startPoint x: 363, startPoint y: 62, endPoint x: 467, endPoint y: 61, distance: 103.8
click at [440, 61] on div "Improve your chances of being selected by inviting builders you like to work wi…" at bounding box center [359, 63] width 211 height 15
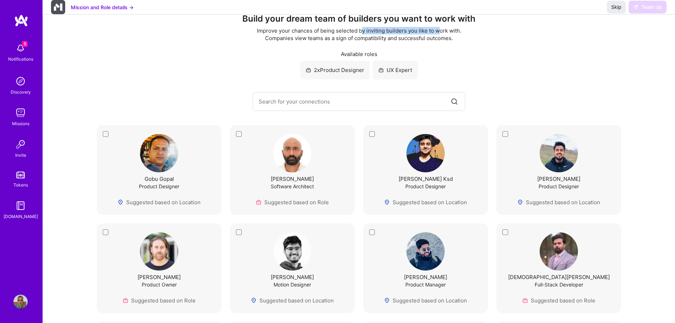
scroll to position [16, 0]
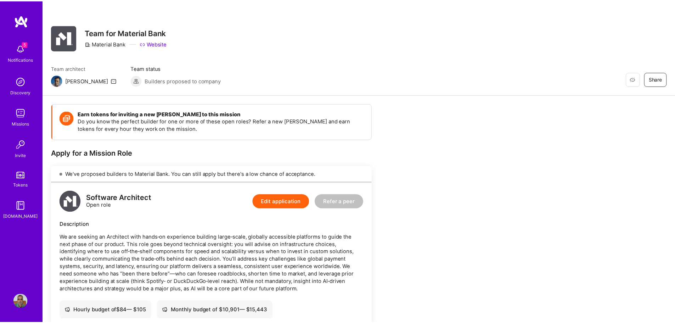
scroll to position [101, 0]
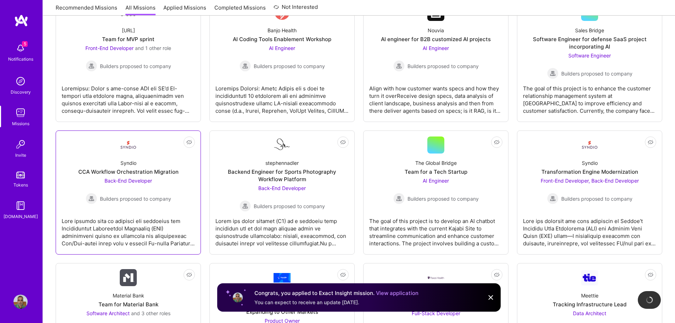
scroll to position [413, 0]
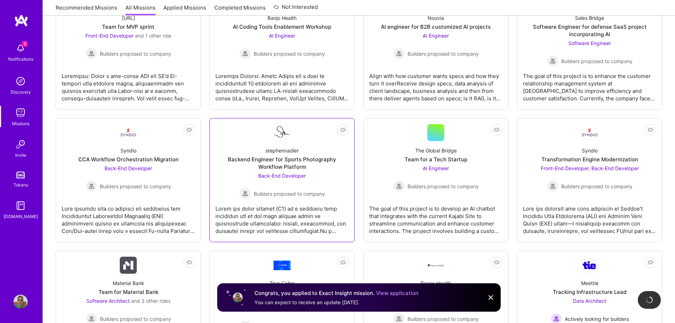
click at [292, 175] on span "Back-End Developer" at bounding box center [281, 176] width 47 height 6
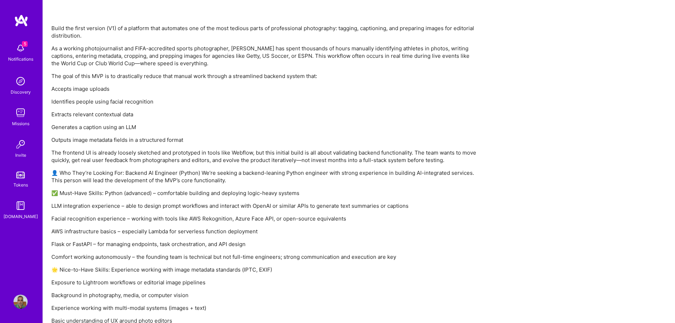
scroll to position [530, 0]
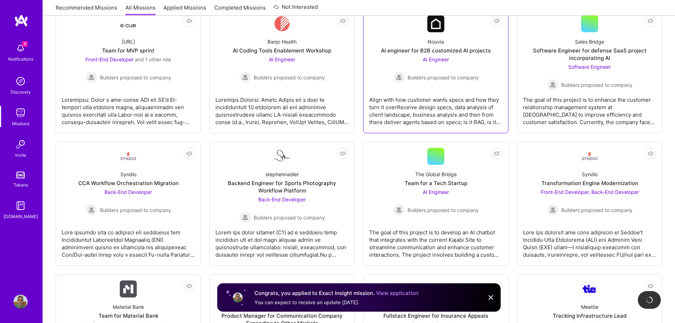
scroll to position [413, 0]
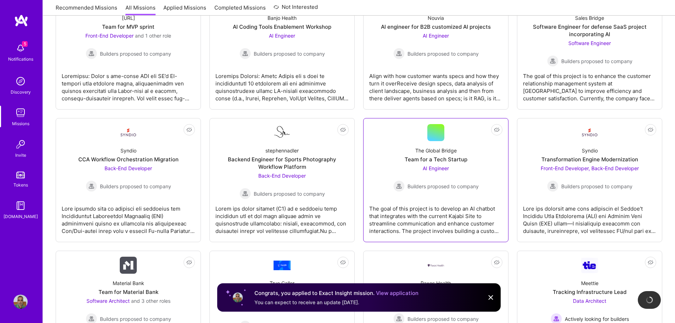
click at [426, 169] on span "AI Engineer" at bounding box center [436, 168] width 26 height 6
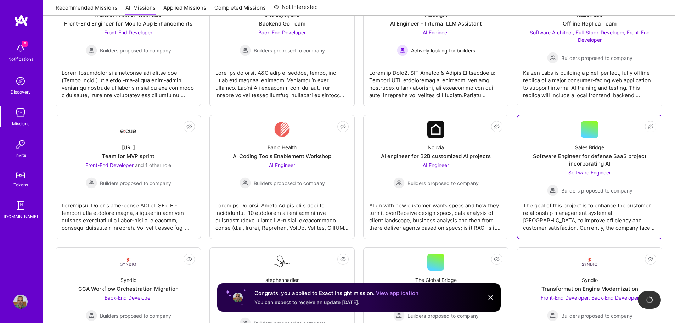
scroll to position [272, 0]
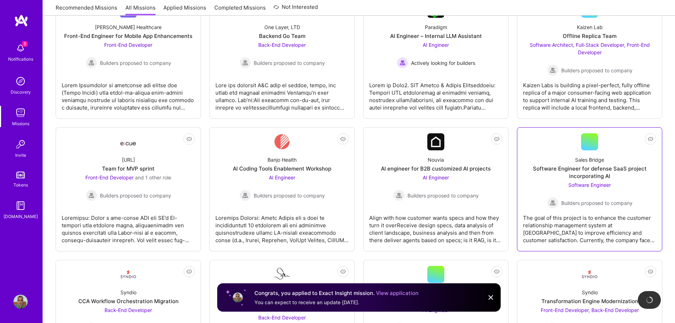
click at [598, 185] on span "Software Engineer" at bounding box center [589, 185] width 43 height 6
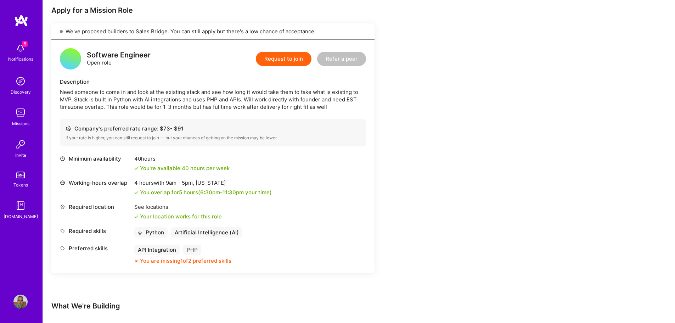
scroll to position [36, 0]
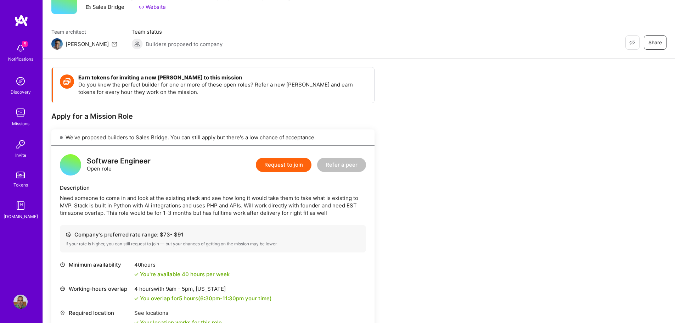
click at [282, 161] on button "Request to join" at bounding box center [284, 165] width 56 height 14
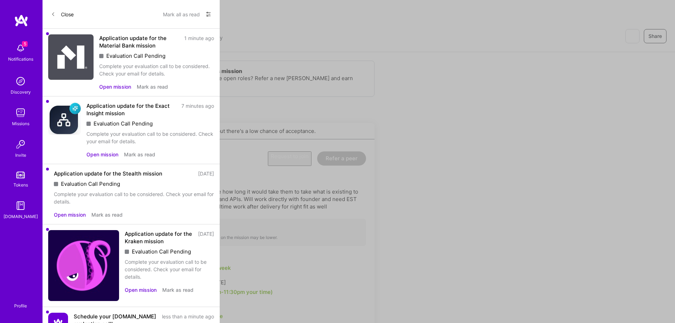
select select "IN"
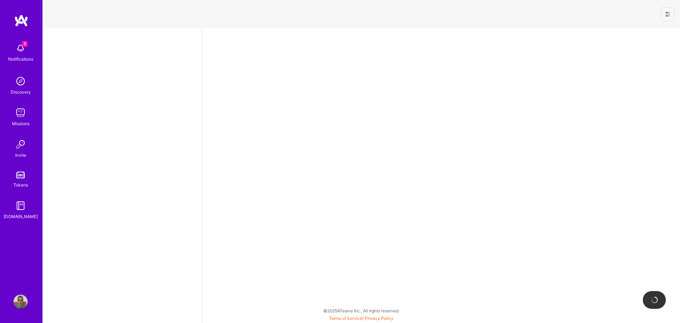
select select "IN"
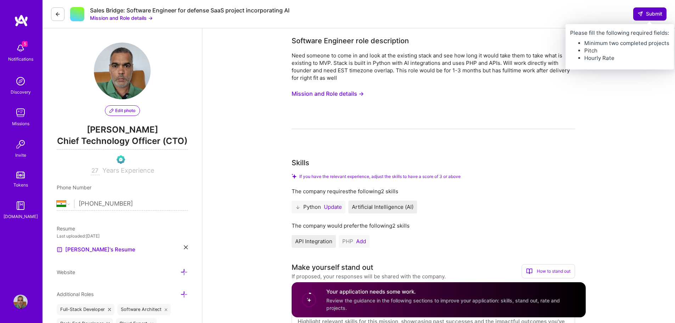
click at [644, 11] on span "Submit" at bounding box center [649, 13] width 25 height 7
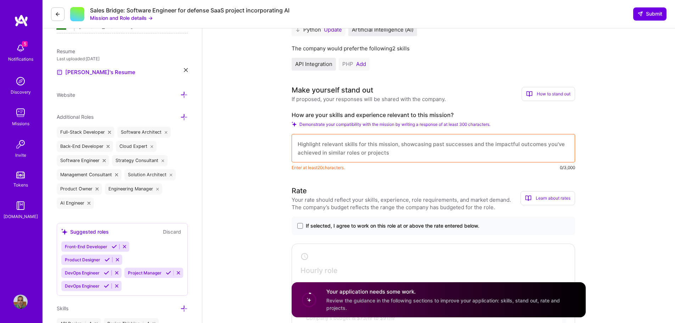
scroll to position [1, 0]
click at [648, 6] on div "Sales Bridge: Software Engineer for defense SaaS project incorporating AI Missi…" at bounding box center [359, 14] width 632 height 28
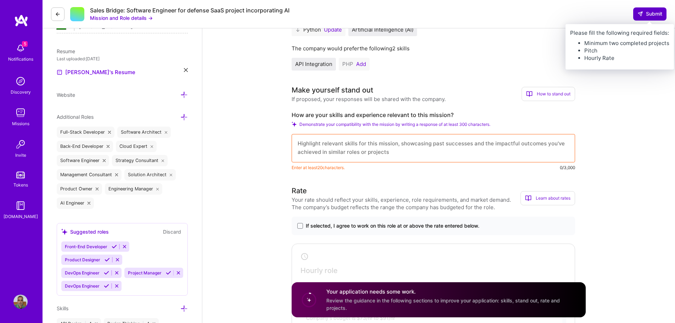
click at [648, 11] on span "Submit" at bounding box center [649, 13] width 25 height 7
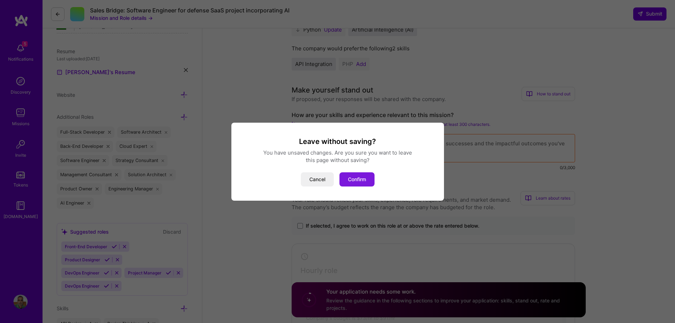
click at [350, 178] on button "Confirm" at bounding box center [356, 179] width 35 height 14
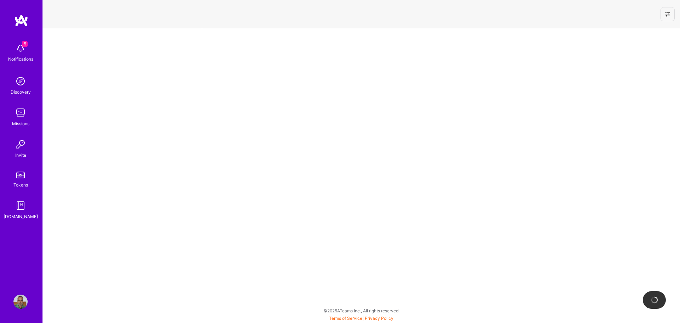
select select "IN"
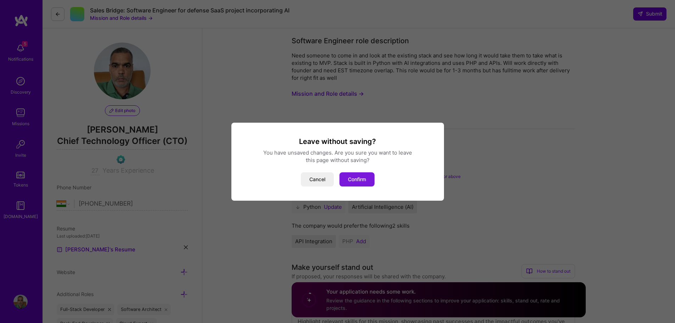
click at [347, 177] on button "Confirm" at bounding box center [356, 179] width 35 height 14
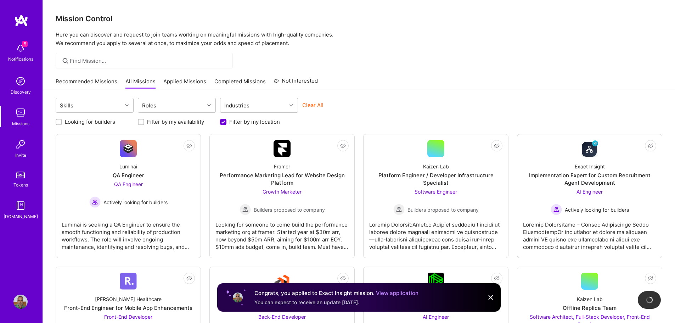
scroll to position [272, 0]
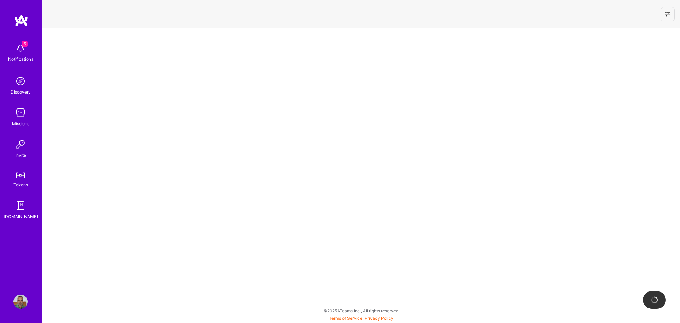
select select "IN"
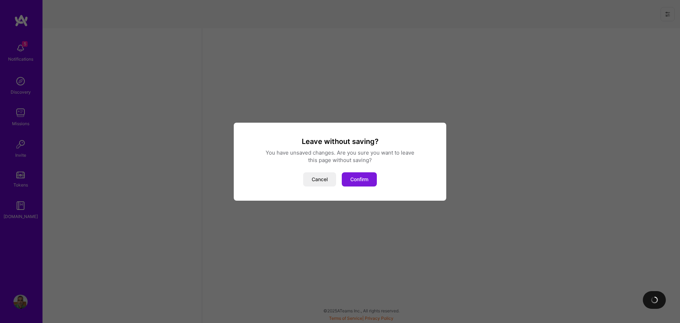
click at [365, 182] on button "Confirm" at bounding box center [359, 179] width 35 height 14
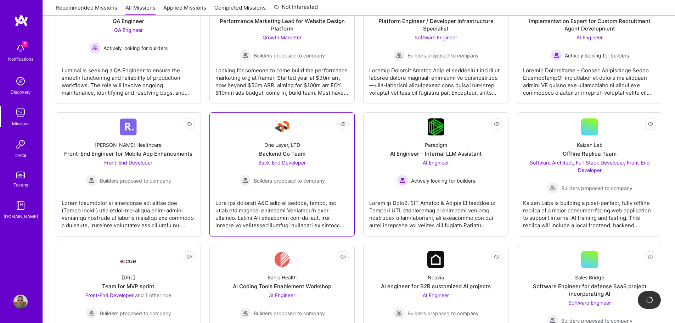
scroll to position [142, 0]
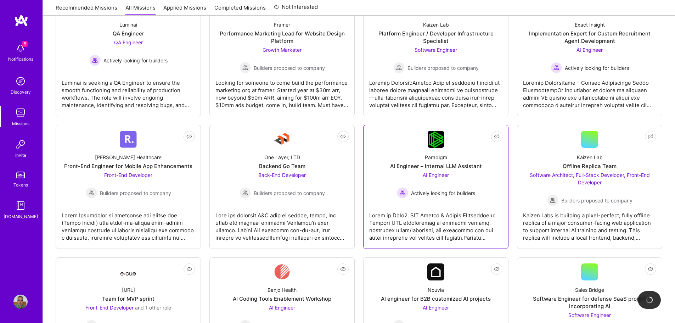
click at [439, 168] on div "AI Engineer – Internal LLM Assistant" at bounding box center [436, 165] width 92 height 7
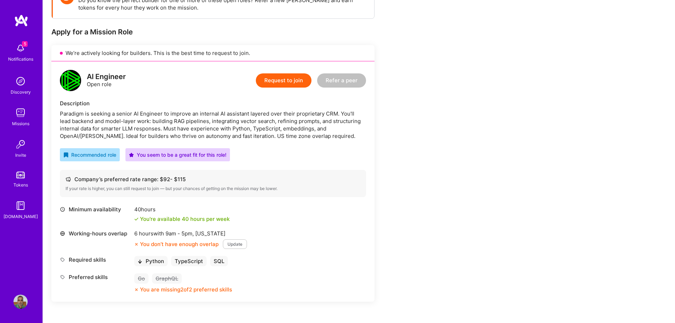
scroll to position [142, 0]
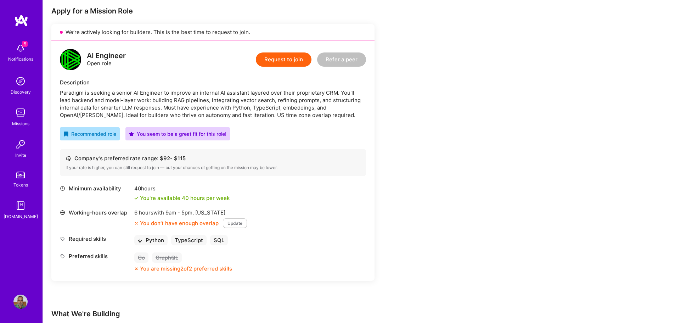
click at [237, 222] on button "Update" at bounding box center [235, 223] width 24 height 10
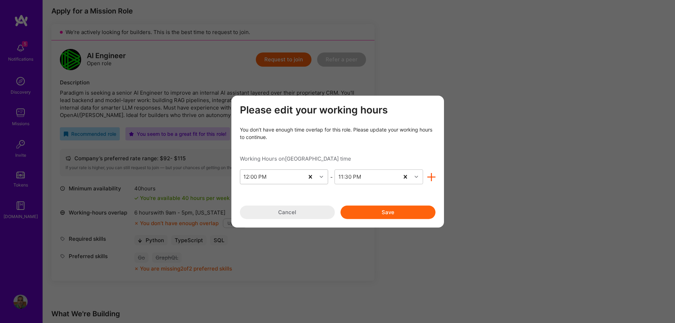
click at [318, 176] on div "modal" at bounding box center [322, 176] width 11 height 9
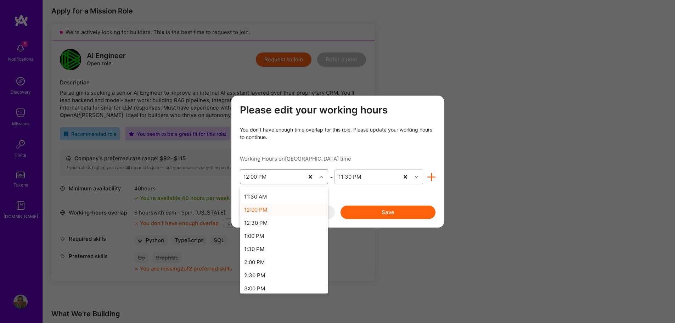
scroll to position [298, 0]
click at [255, 288] on div "3:00 PM" at bounding box center [284, 290] width 89 height 13
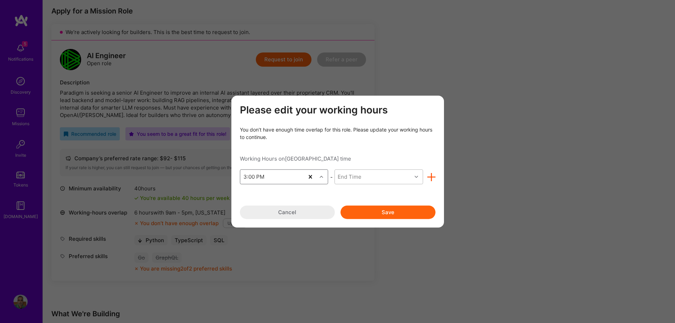
click at [419, 175] on div "modal" at bounding box center [417, 176] width 11 height 9
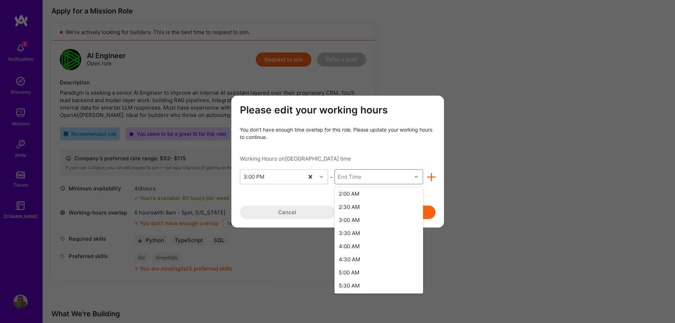
scroll to position [302, 0]
click at [356, 195] on div "2:30 AM" at bounding box center [378, 194] width 89 height 13
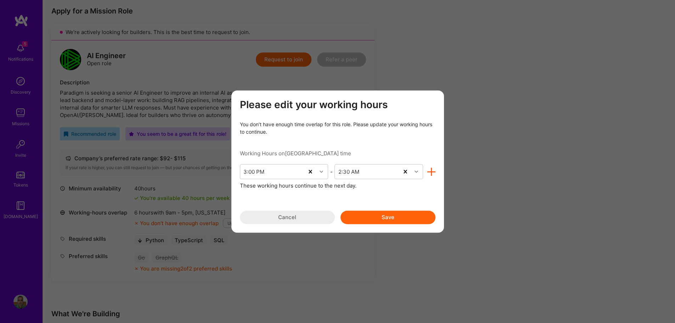
click at [385, 215] on button "Save" at bounding box center [387, 216] width 95 height 13
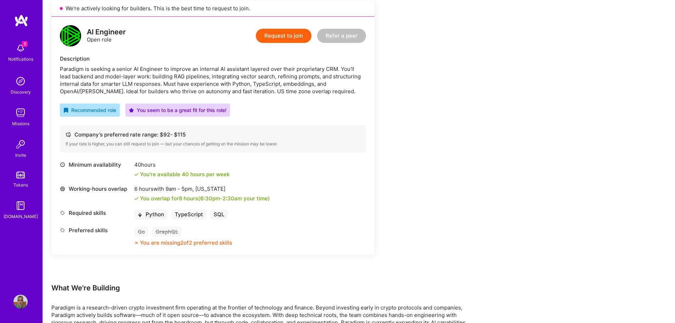
scroll to position [109, 0]
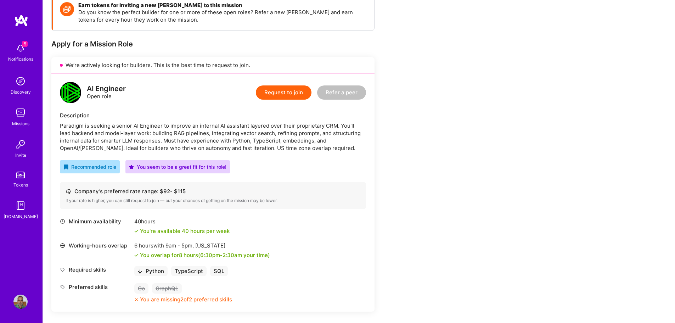
click at [285, 94] on button "Request to join" at bounding box center [284, 92] width 56 height 14
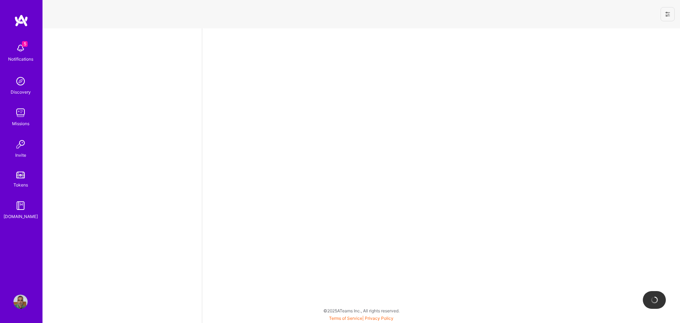
select select "IN"
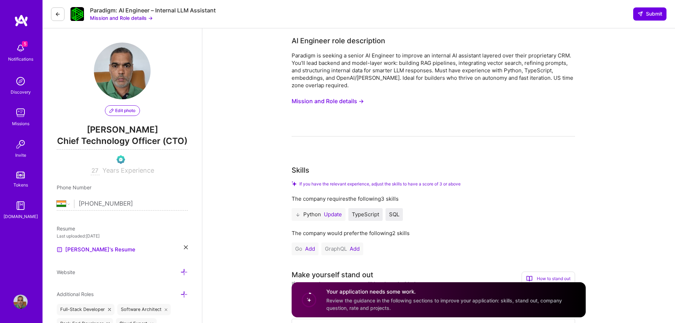
click at [310, 247] on button "Add" at bounding box center [310, 249] width 10 height 6
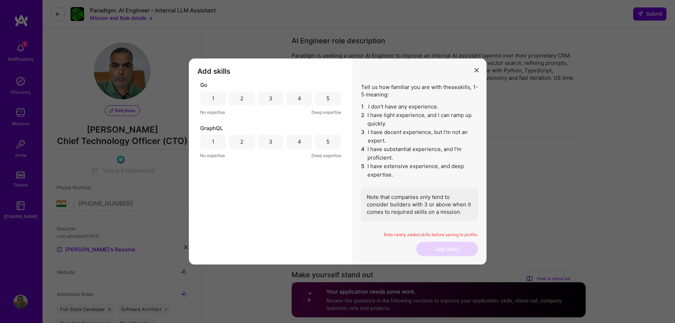
click at [237, 97] on div "2" at bounding box center [242, 98] width 26 height 14
click at [247, 141] on div "2" at bounding box center [242, 142] width 26 height 14
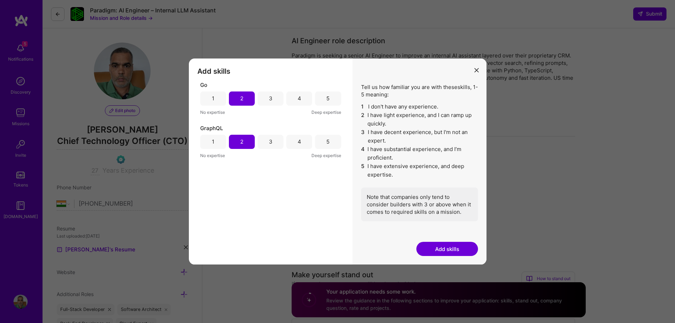
click at [457, 249] on button "Add skills" at bounding box center [447, 249] width 62 height 14
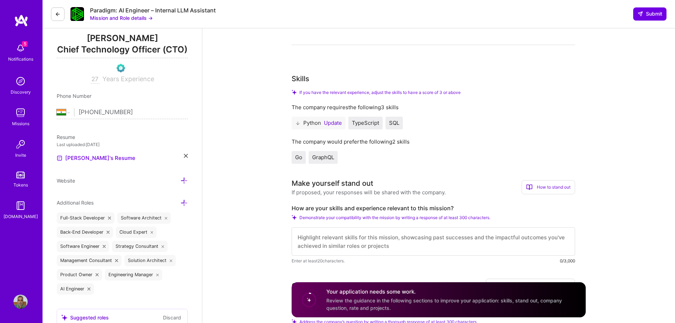
scroll to position [142, 0]
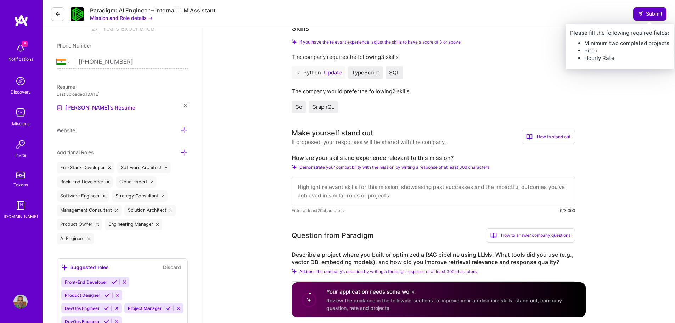
click at [654, 12] on span "Submit" at bounding box center [649, 13] width 25 height 7
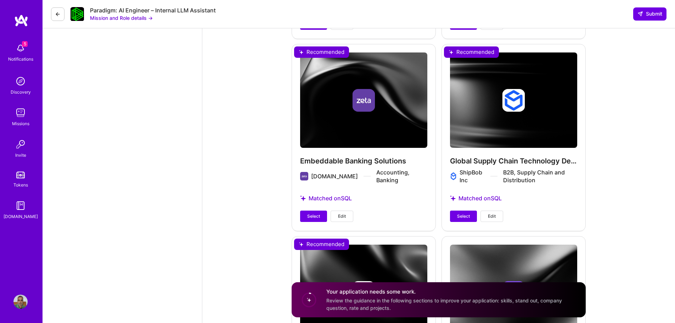
scroll to position [1063, 0]
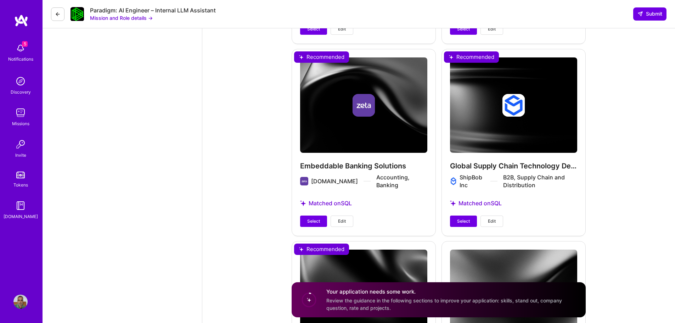
click at [24, 116] on img at bounding box center [20, 113] width 14 height 14
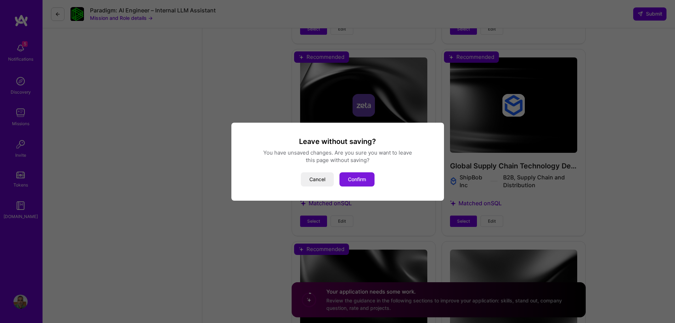
click at [355, 176] on button "Confirm" at bounding box center [356, 179] width 35 height 14
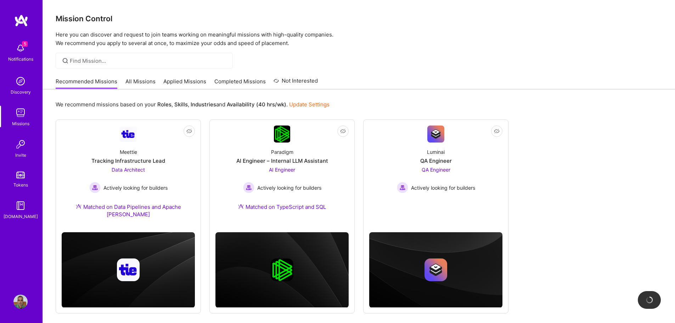
click at [140, 79] on link "All Missions" at bounding box center [140, 84] width 30 height 12
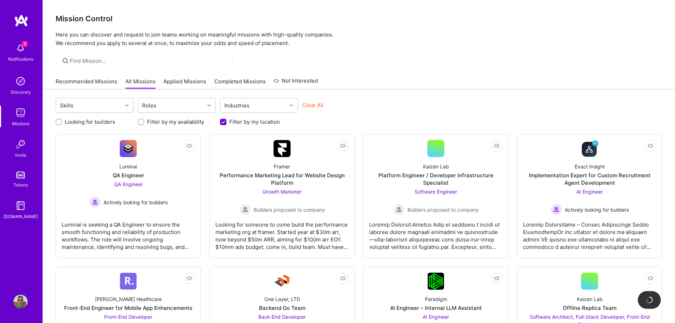
click at [99, 87] on link "Recommended Missions" at bounding box center [87, 84] width 62 height 12
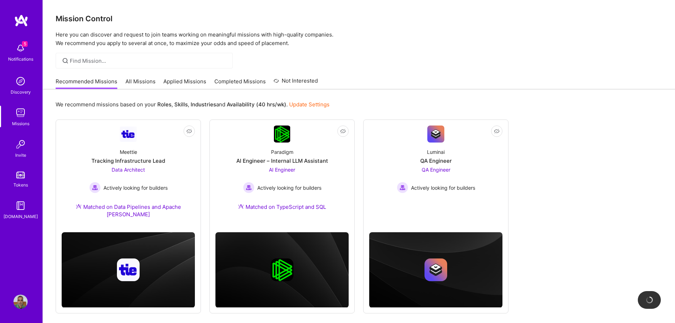
click at [152, 78] on link "All Missions" at bounding box center [140, 84] width 30 height 12
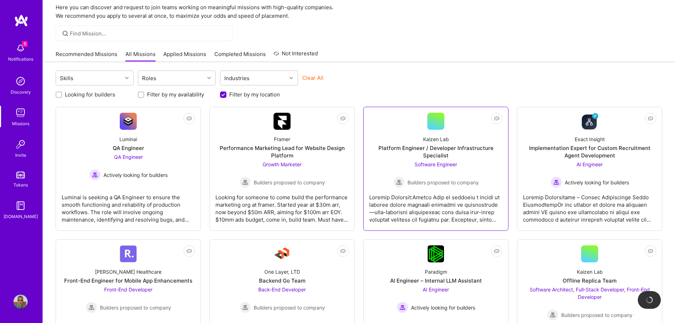
scroll to position [71, 0]
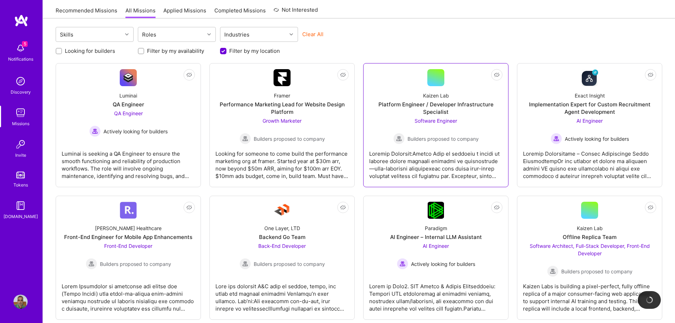
click at [434, 123] on span "Software Engineer" at bounding box center [436, 121] width 43 height 6
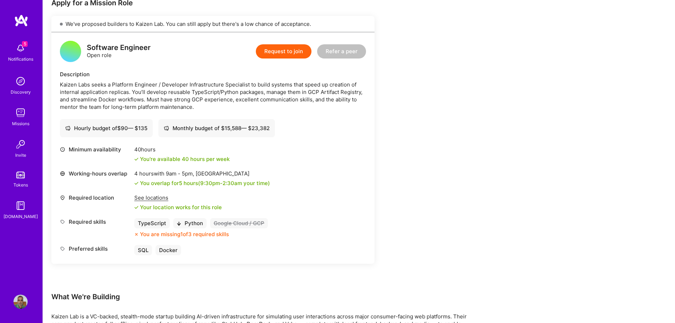
scroll to position [142, 0]
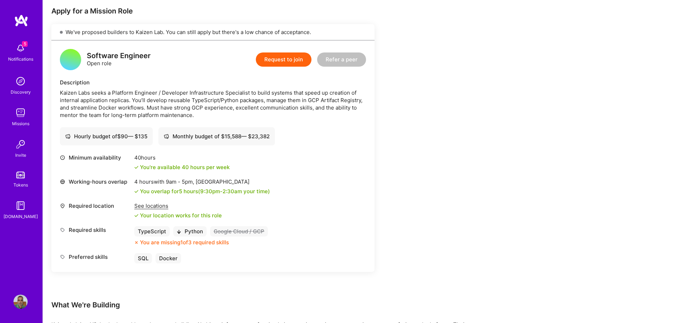
drag, startPoint x: 288, startPoint y: 61, endPoint x: 338, endPoint y: 180, distance: 129.6
click at [339, 180] on div "Software Engineer Open role Request to join Refer a peer Description Kaizen Lab…" at bounding box center [212, 155] width 323 height 231
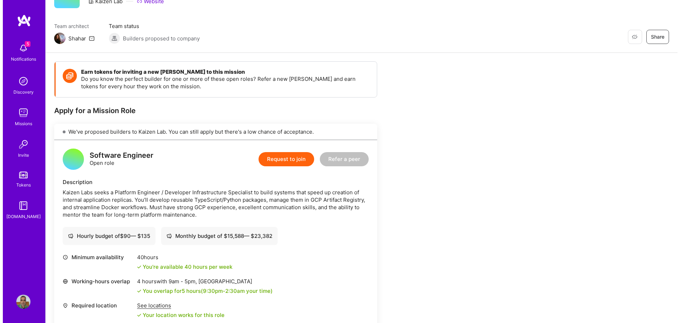
scroll to position [0, 0]
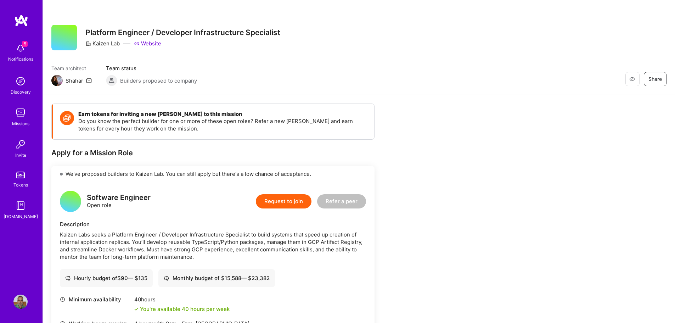
click at [17, 49] on img at bounding box center [20, 48] width 14 height 14
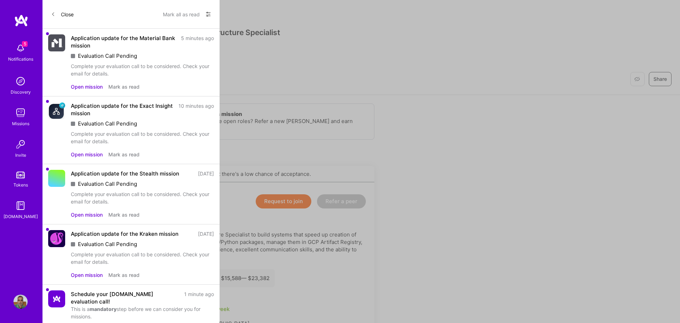
click at [176, 51] on div "Application update for the Material Bank mission 5 minutes ago Evaluation Call …" at bounding box center [142, 55] width 143 height 43
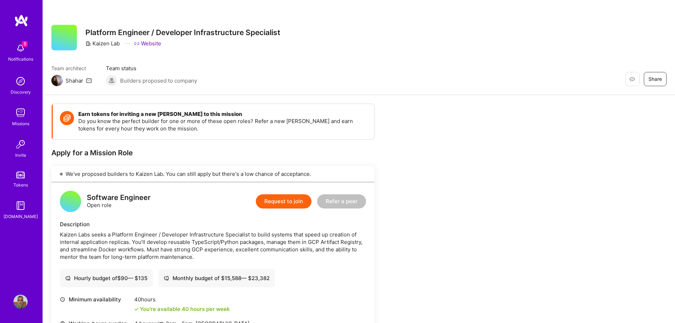
click at [11, 57] on div "5 Notifications Discovery Missions Invite Tokens A.Guide" at bounding box center [21, 130] width 43 height 180
click at [19, 56] on div "Notifications" at bounding box center [20, 58] width 25 height 7
click at [20, 121] on div "Missions" at bounding box center [20, 123] width 17 height 7
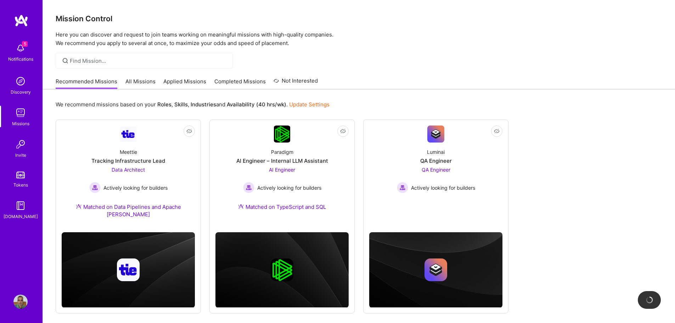
click at [130, 82] on link "All Missions" at bounding box center [140, 84] width 30 height 12
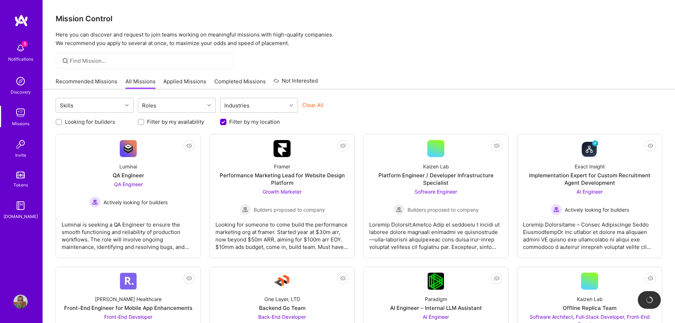
click at [196, 82] on link "Applied Missions" at bounding box center [184, 84] width 43 height 12
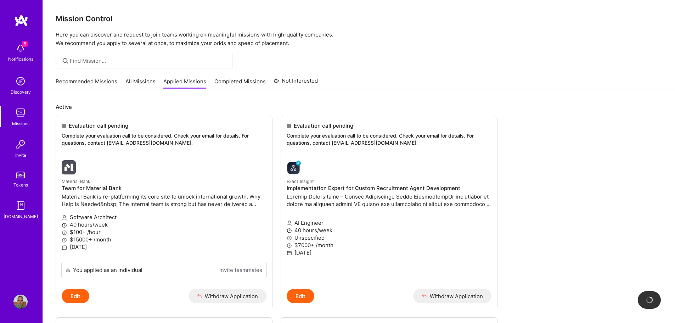
click at [232, 86] on link "Completed Missions" at bounding box center [239, 84] width 51 height 12
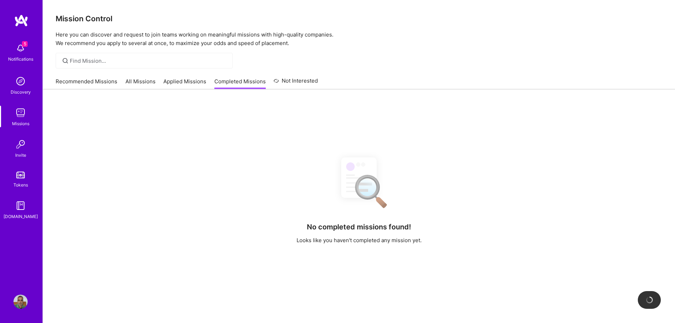
click at [286, 82] on link "Not Interested" at bounding box center [296, 83] width 44 height 13
